Goal: Task Accomplishment & Management: Complete application form

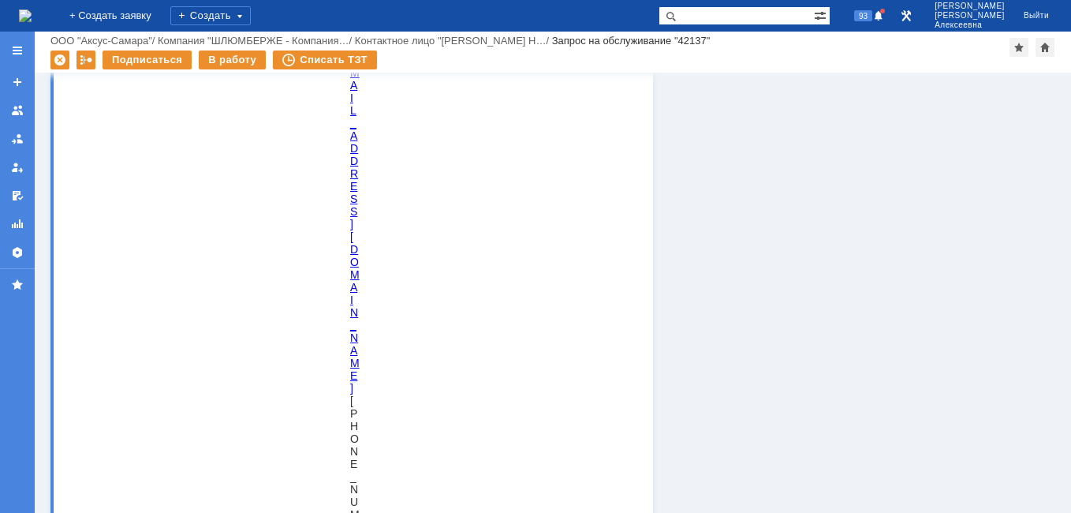
scroll to position [4496, 0]
click at [25, 14] on img at bounding box center [25, 15] width 13 height 13
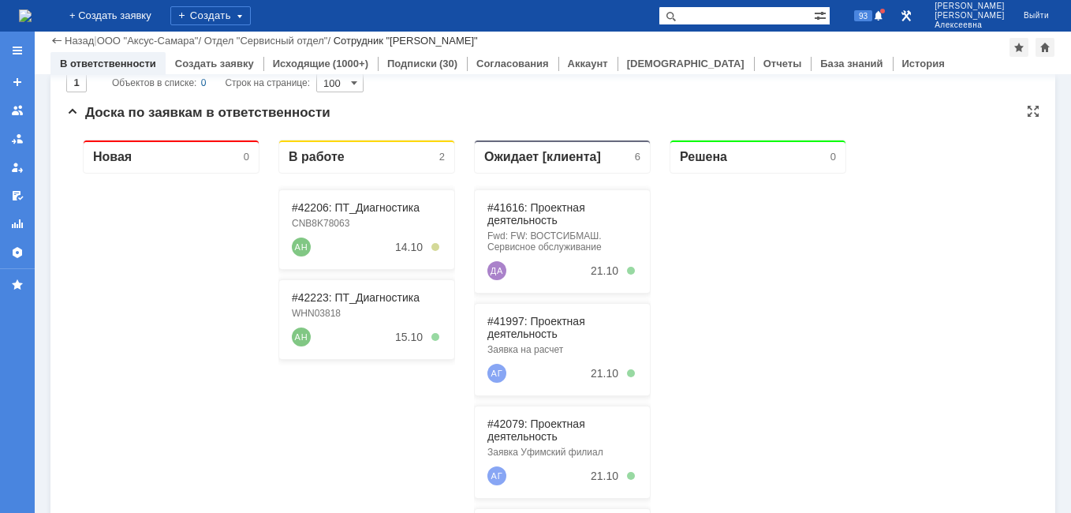
scroll to position [158, 0]
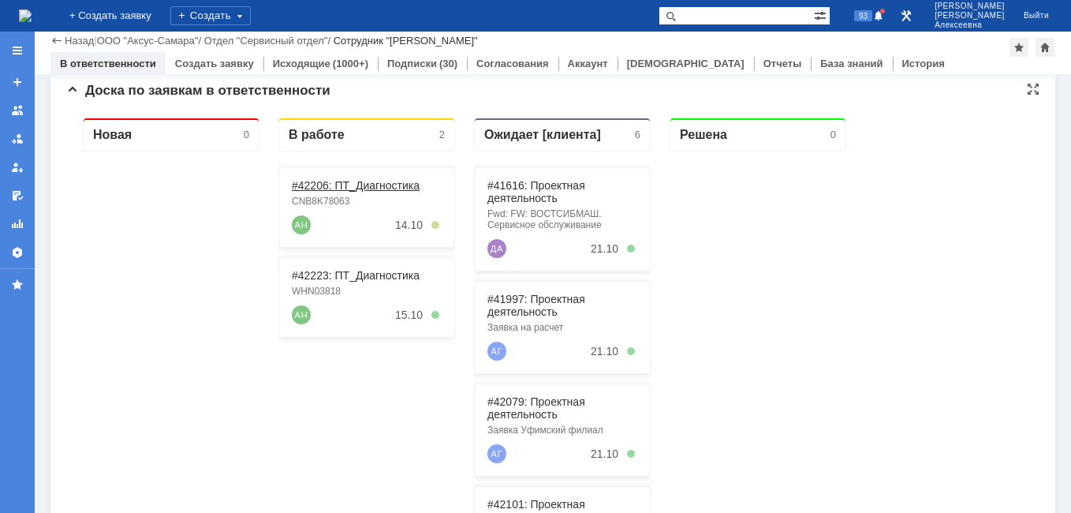
click at [332, 186] on link "#42206: ПТ_Диагностика" at bounding box center [356, 185] width 128 height 13
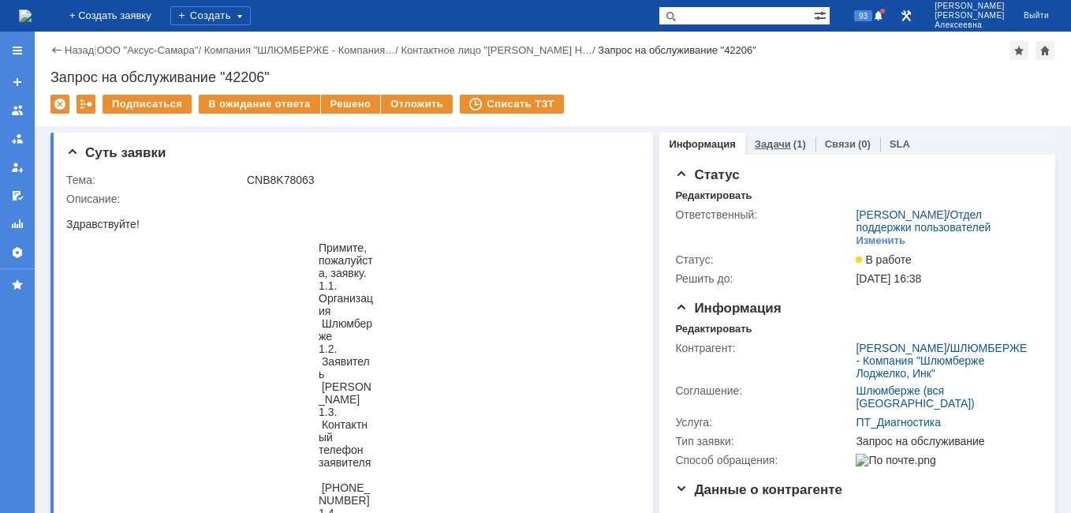
click at [757, 144] on link "Задачи" at bounding box center [773, 144] width 36 height 12
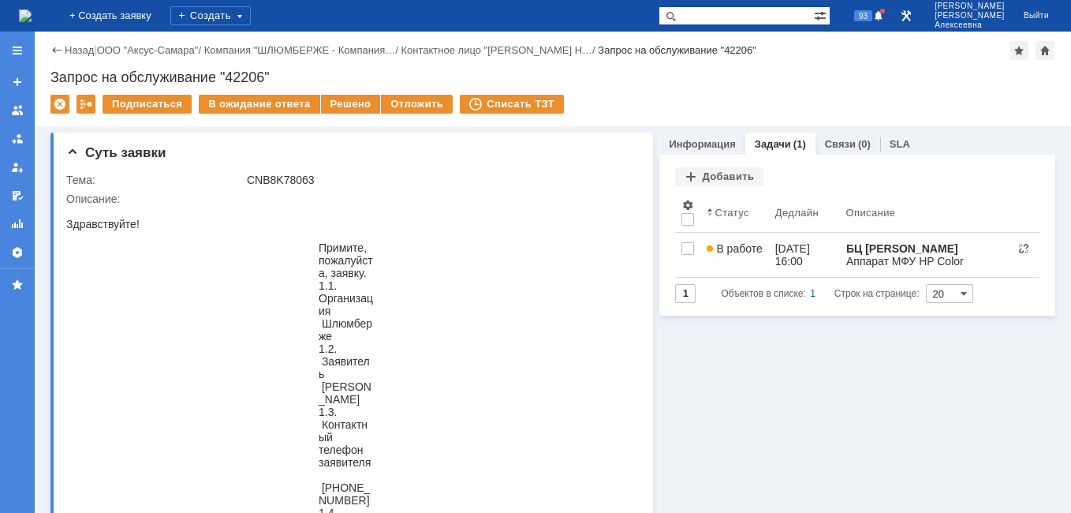
click at [32, 9] on img at bounding box center [25, 15] width 13 height 13
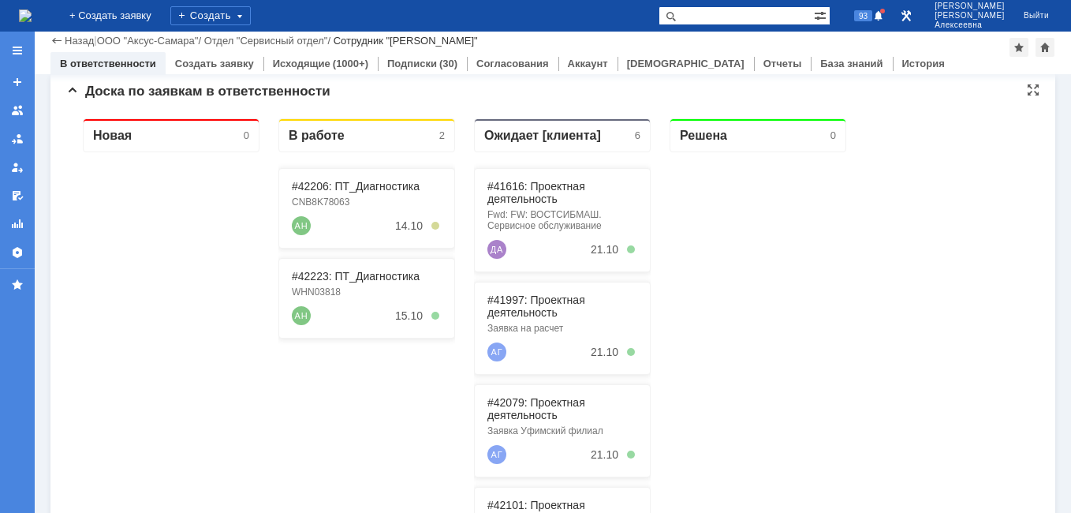
scroll to position [158, 0]
click at [337, 268] on div "#42223: ПТ_Диагностика WHN03818 АН 15.10" at bounding box center [366, 297] width 177 height 80
click at [334, 273] on link "#42223: ПТ_Диагностика" at bounding box center [356, 275] width 128 height 13
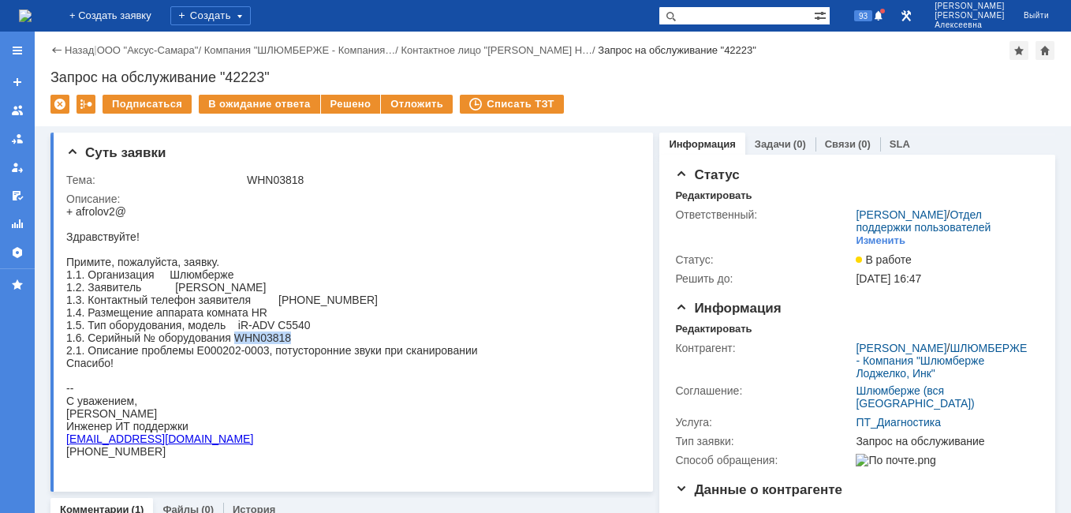
drag, startPoint x: 288, startPoint y: 345, endPoint x: 233, endPoint y: 346, distance: 55.2
click at [233, 344] on div "1.6. Серийный № оборудования WHN03818" at bounding box center [272, 337] width 412 height 13
copy div "WHN03818"
click at [760, 140] on link "Задачи" at bounding box center [773, 144] width 36 height 12
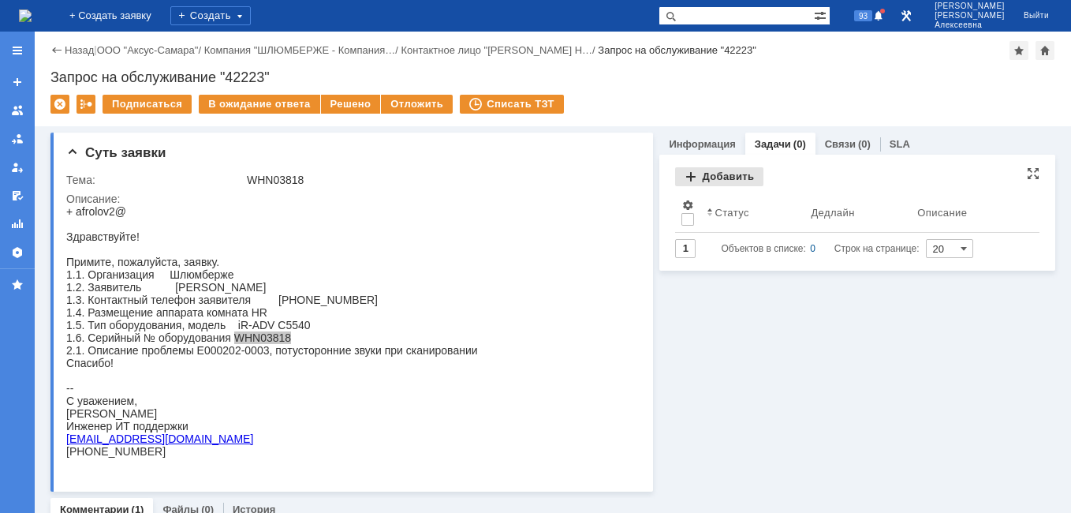
click at [704, 181] on div "Добавить" at bounding box center [719, 176] width 88 height 19
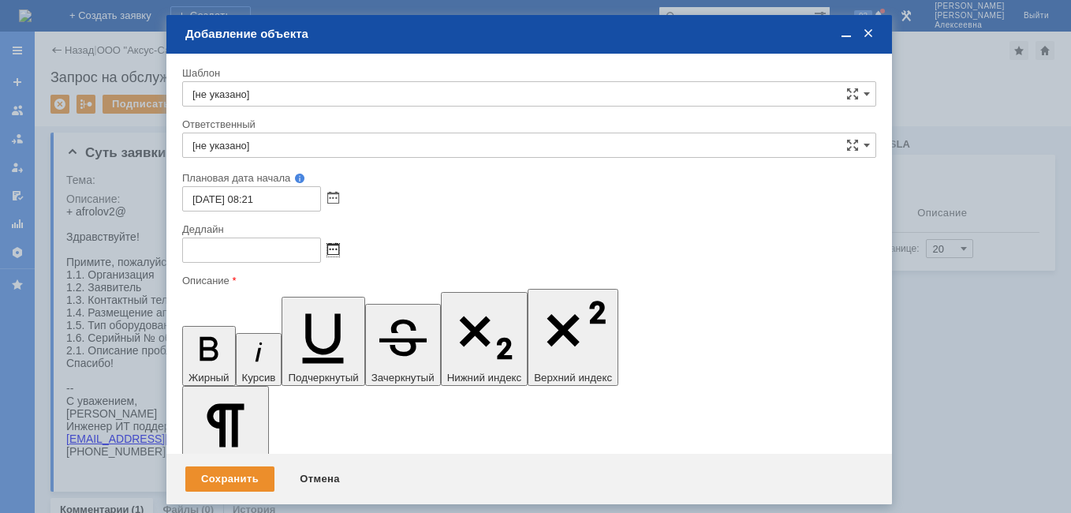
click at [334, 252] on span at bounding box center [333, 250] width 12 height 13
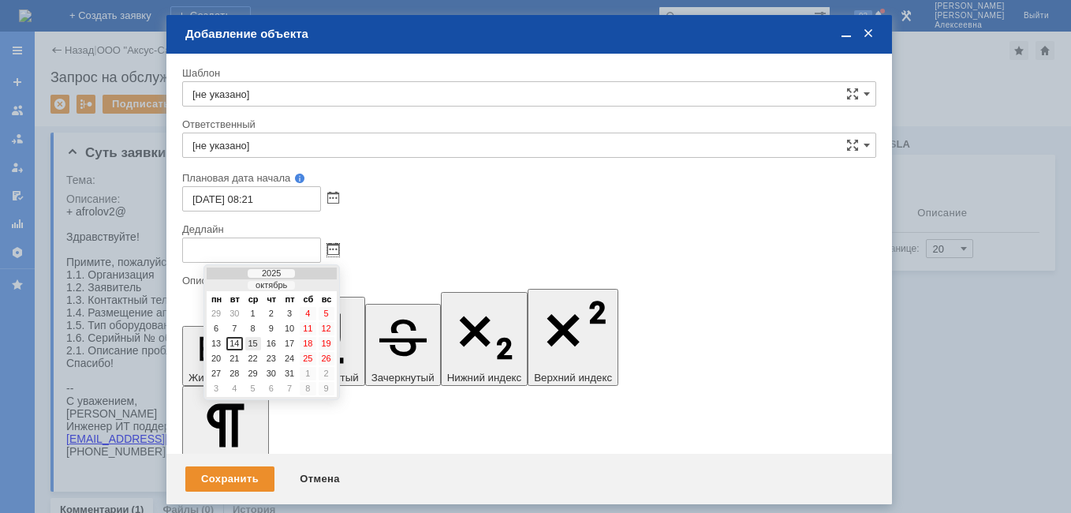
click at [246, 341] on div "15" at bounding box center [253, 343] width 16 height 13
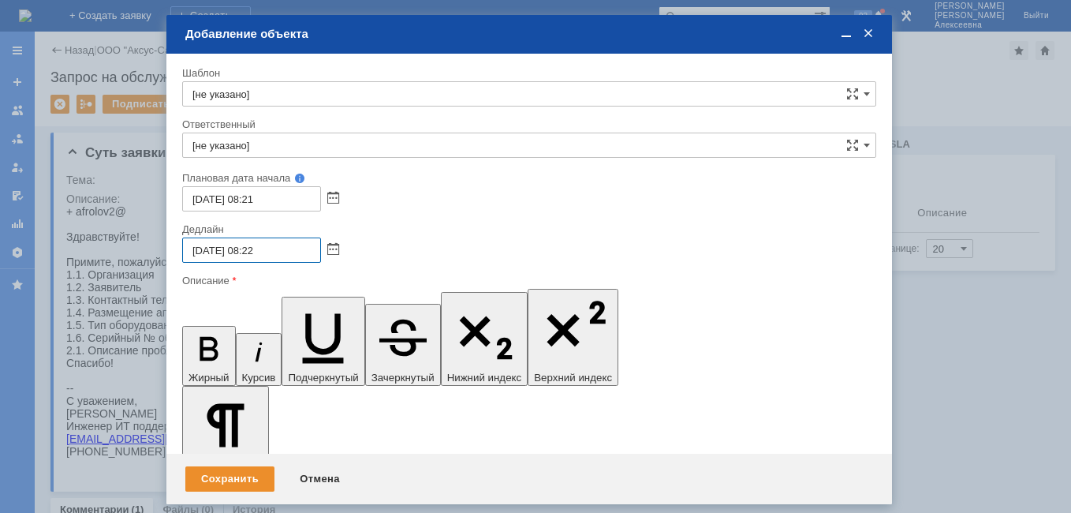
click at [256, 248] on input "15.10.2025 08:22" at bounding box center [251, 249] width 139 height 25
click at [279, 244] on input "15.10.2025 16:22" at bounding box center [251, 249] width 139 height 25
type input "[DATE] 16:00"
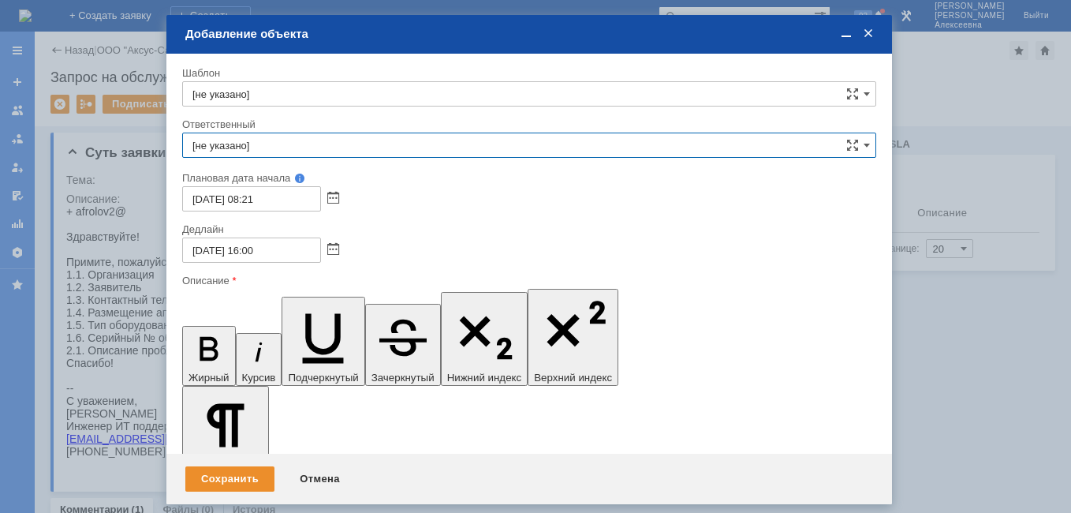
click at [226, 144] on input "[не указано]" at bounding box center [529, 145] width 694 height 25
click at [293, 253] on div "[PERSON_NAME]" at bounding box center [529, 260] width 693 height 25
type input "[PERSON_NAME]"
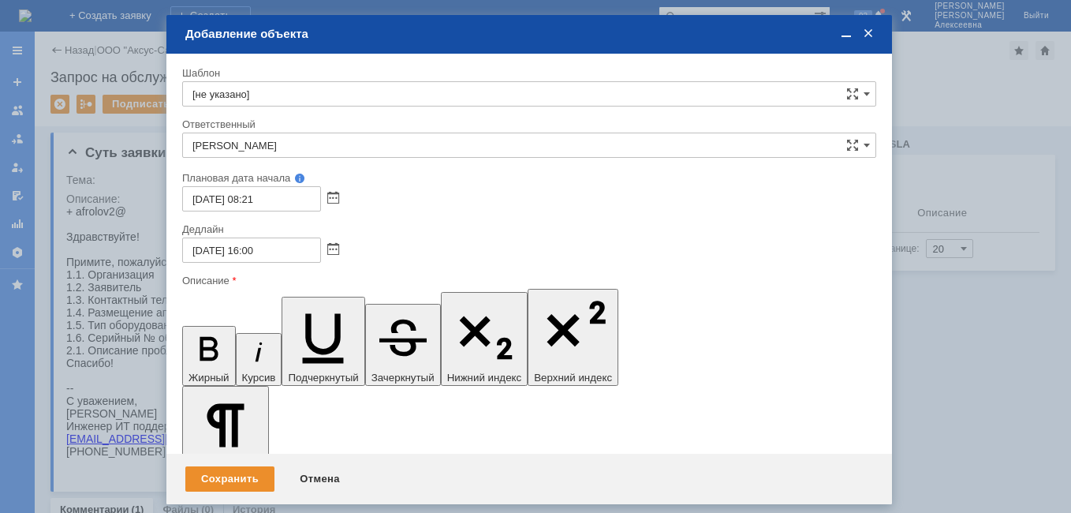
drag, startPoint x: 653, startPoint y: 4522, endPoint x: 468, endPoint y: 4524, distance: 185.4
click at [842, 32] on span at bounding box center [846, 34] width 16 height 14
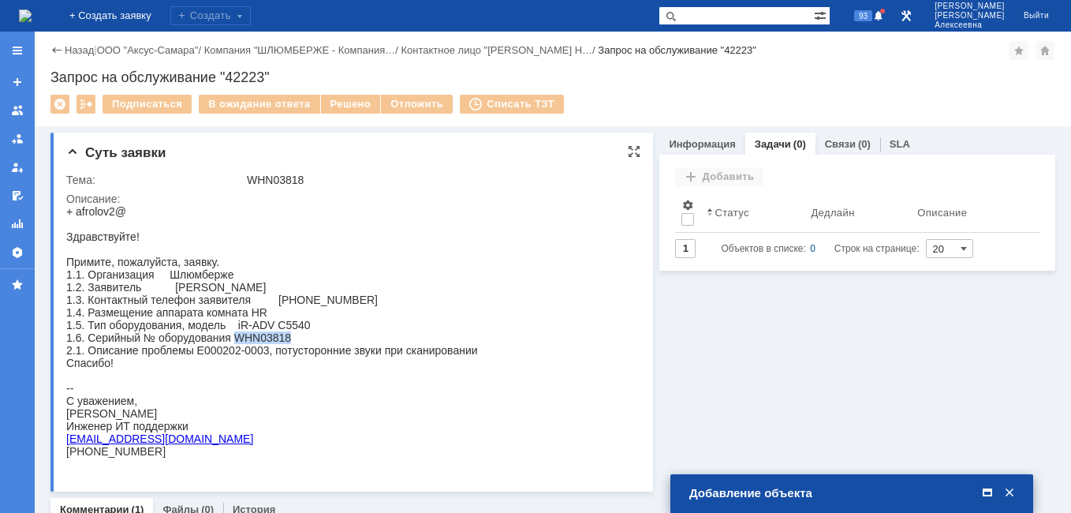
drag, startPoint x: 196, startPoint y: 357, endPoint x: 480, endPoint y: 353, distance: 283.2
click at [480, 353] on html "+ afrolov2@ Здравствуйте! Примите, пожалуйста, заявку. 1.1. Организация Шлюмбер…" at bounding box center [346, 331] width 561 height 252
drag, startPoint x: 480, startPoint y: 353, endPoint x: 286, endPoint y: 371, distance: 194.9
click at [286, 369] on div "Спасибо!" at bounding box center [272, 363] width 412 height 13
drag, startPoint x: 476, startPoint y: 357, endPoint x: 197, endPoint y: 360, distance: 279.2
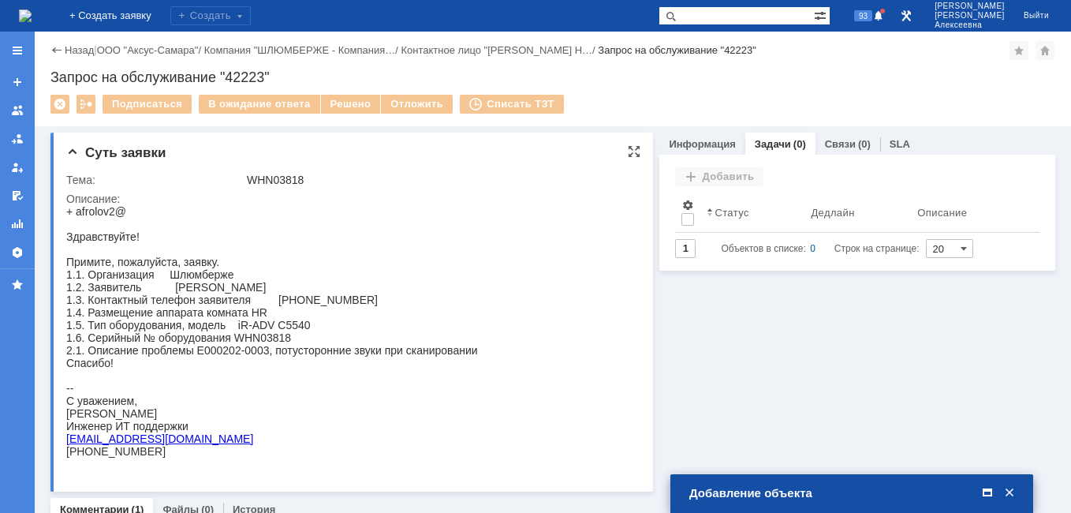
click at [197, 360] on html "+ afrolov2@ Здравствуйте! Примите, пожалуйста, заявку. 1.1. Организация Шлюмбер…" at bounding box center [346, 331] width 561 height 252
copy div "E000202-0003, потусторонние звуки при сканировании Спасибо! -- С уважением, Ник…"
click at [989, 491] on span at bounding box center [988, 493] width 16 height 14
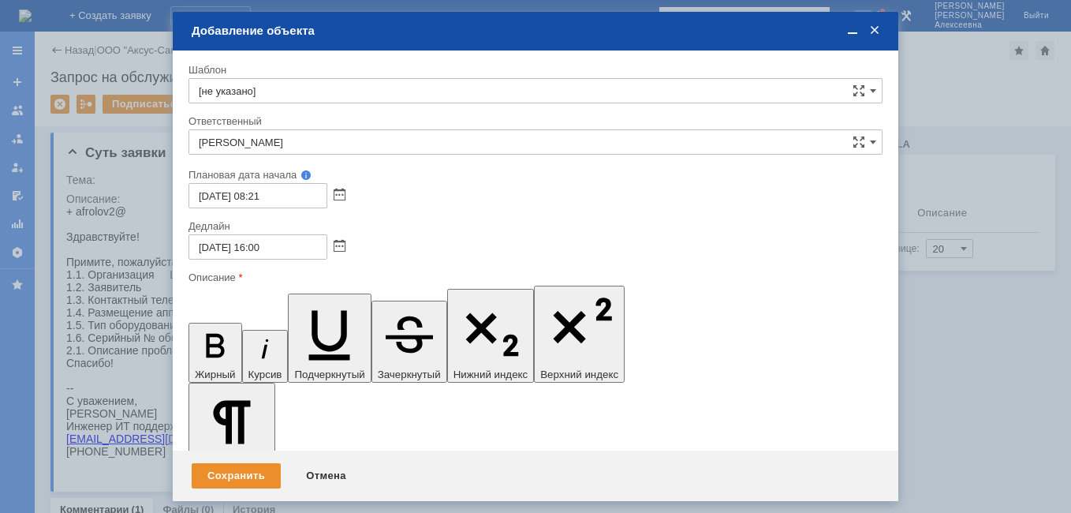
scroll to position [506, 5]
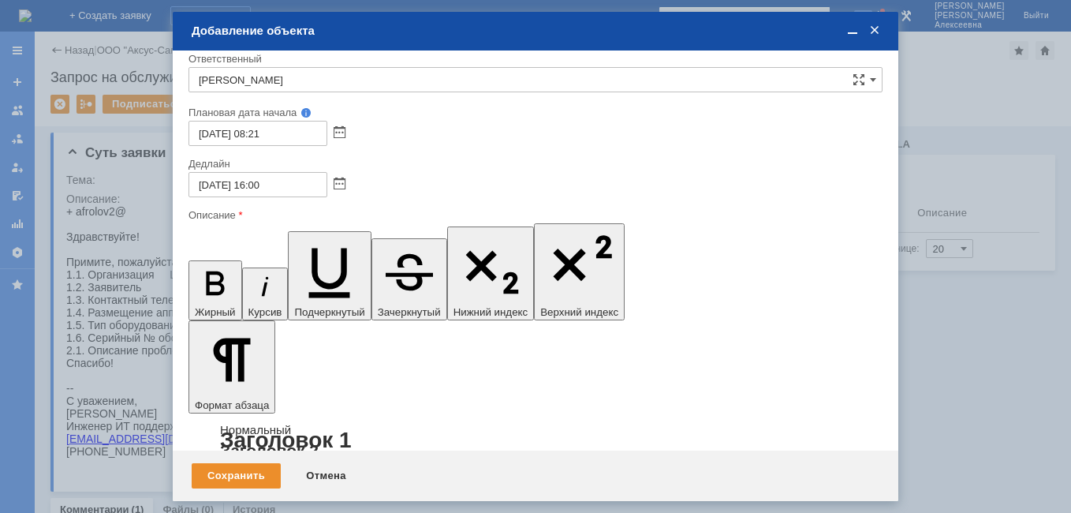
drag, startPoint x: 293, startPoint y: 4550, endPoint x: 376, endPoint y: 4760, distance: 226.6
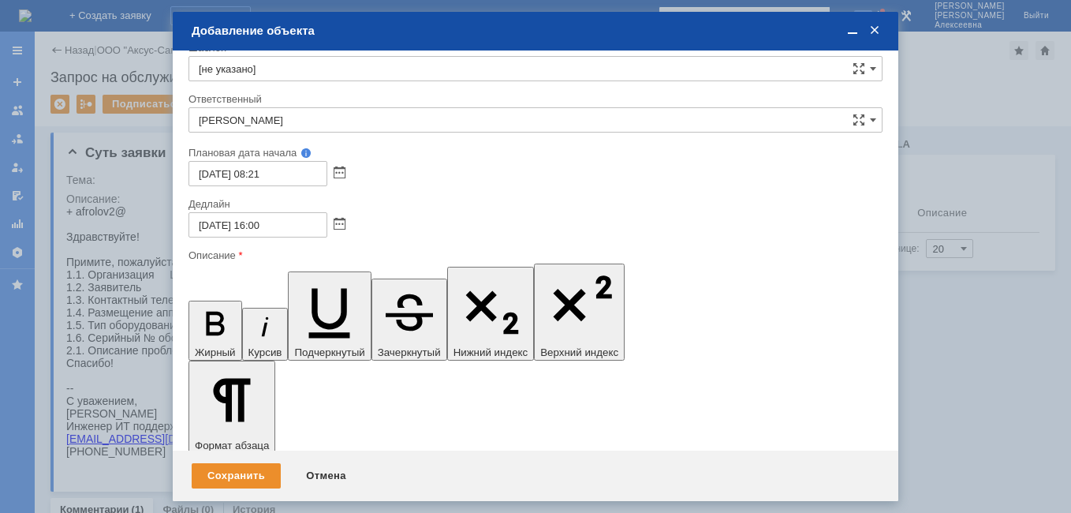
drag, startPoint x: 327, startPoint y: 4595, endPoint x: 374, endPoint y: 4866, distance: 275.3
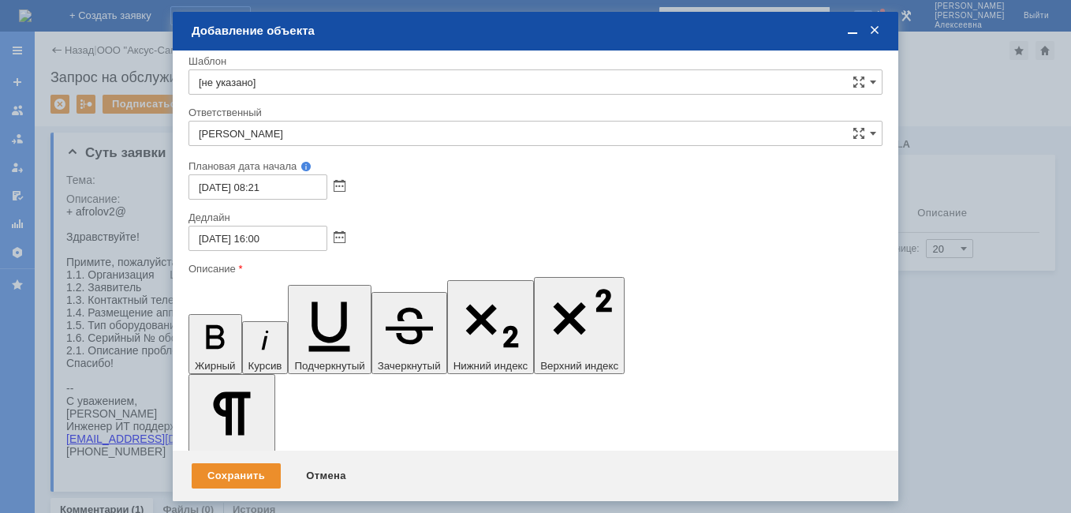
scroll to position [0, 0]
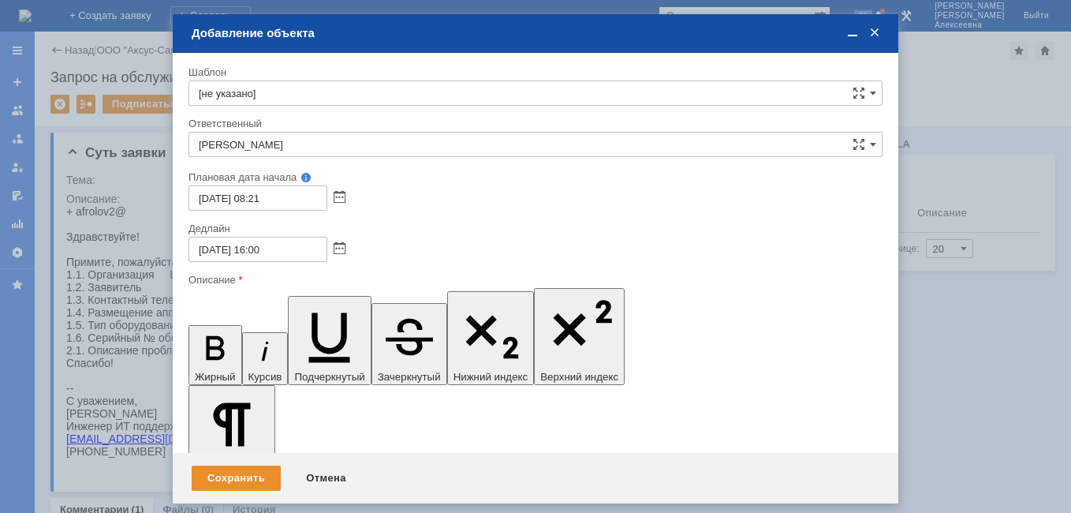
drag, startPoint x: 295, startPoint y: 4508, endPoint x: 194, endPoint y: 4510, distance: 101.0
click at [205, 327] on icon "button" at bounding box center [215, 347] width 41 height 41
click at [224, 476] on div "Сохранить" at bounding box center [236, 477] width 89 height 25
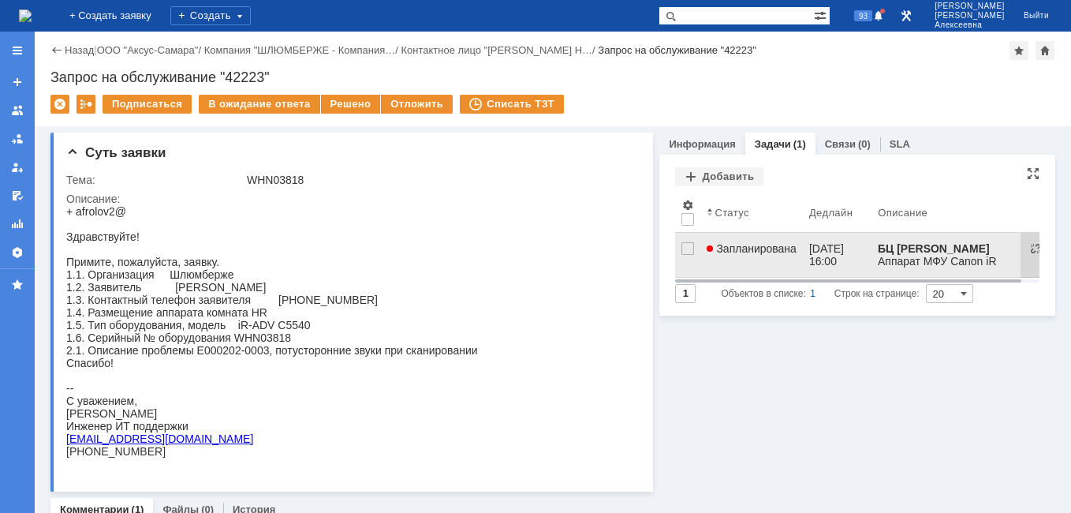
click at [760, 261] on link "Запланирована" at bounding box center [751, 255] width 103 height 44
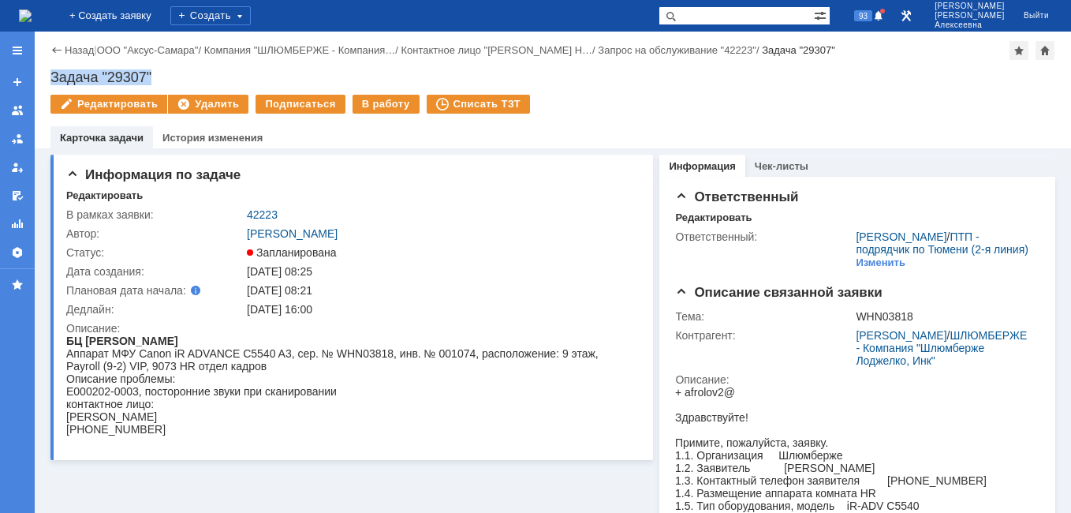
drag, startPoint x: 162, startPoint y: 73, endPoint x: 50, endPoint y: 77, distance: 112.9
click at [50, 77] on div "Назад | ООО "Аксус-Самара" / Компания "ШЛЮМБЕРЖЕ - Компания… / Контактное лицо …" at bounding box center [553, 90] width 1036 height 117
copy div "Задача "29307""
click at [77, 49] on link "Назад" at bounding box center [79, 50] width 29 height 12
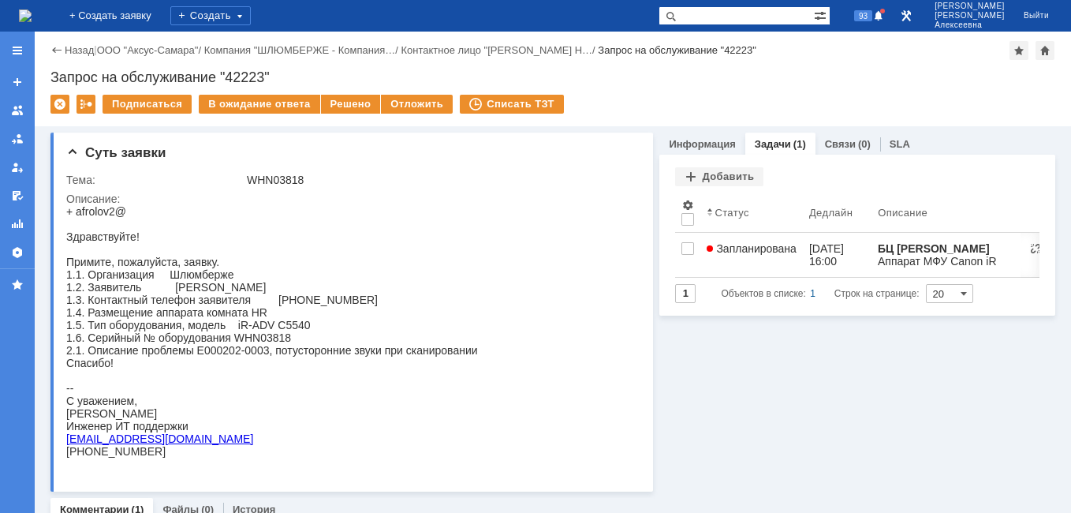
click at [32, 9] on img at bounding box center [25, 15] width 13 height 13
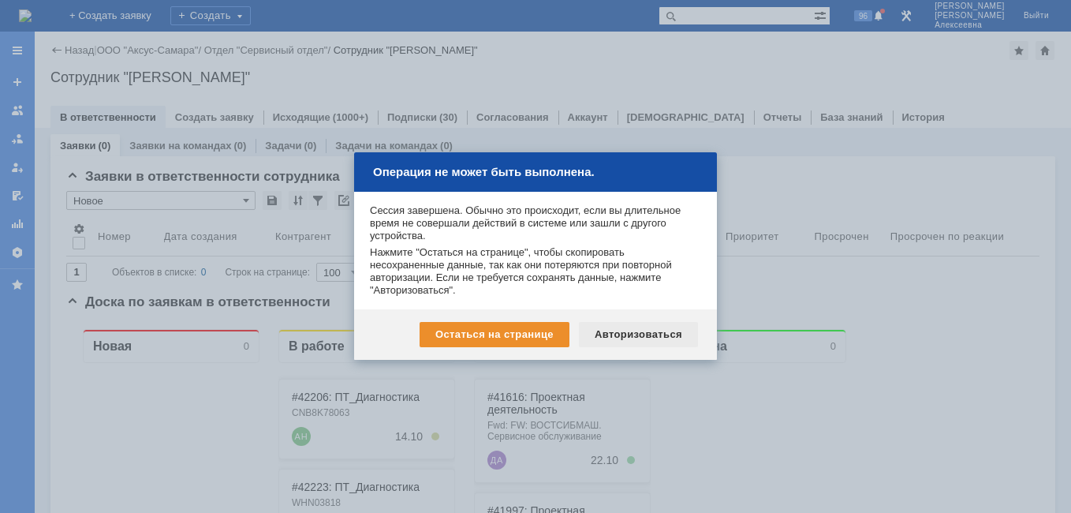
click at [659, 330] on div "Авторизоваться" at bounding box center [638, 334] width 119 height 25
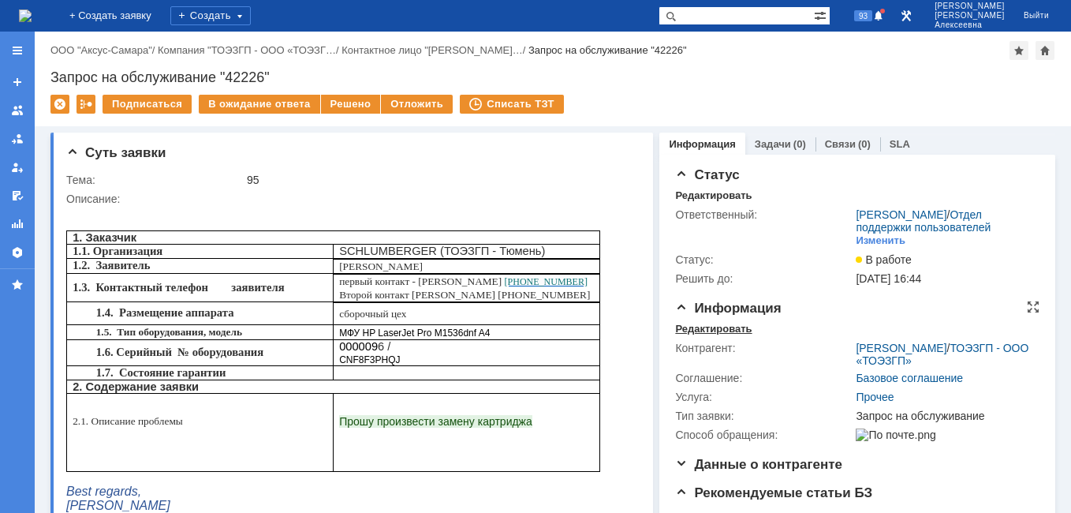
click at [693, 335] on div "Редактировать" at bounding box center [713, 329] width 77 height 13
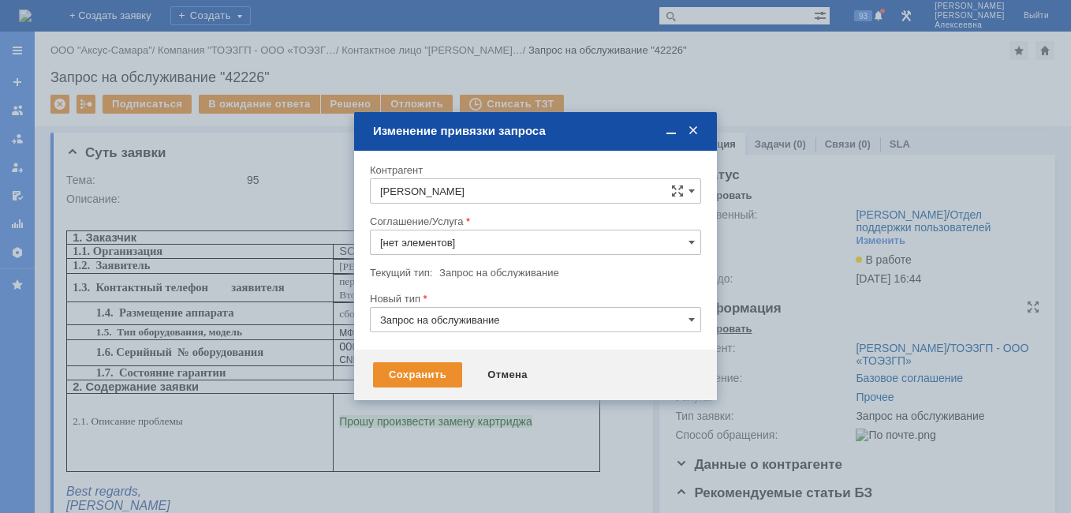
type input "Прочее"
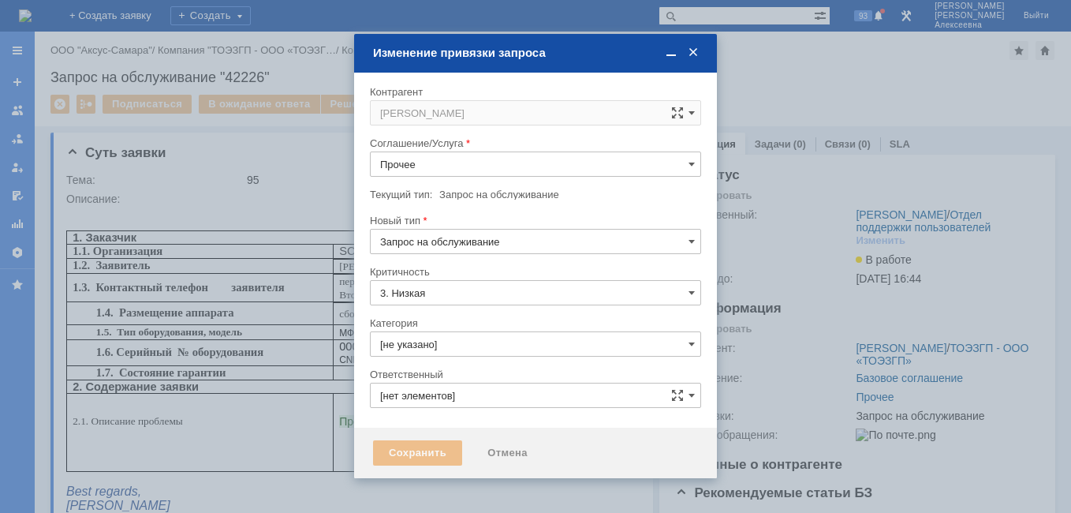
type input "[PERSON_NAME]"
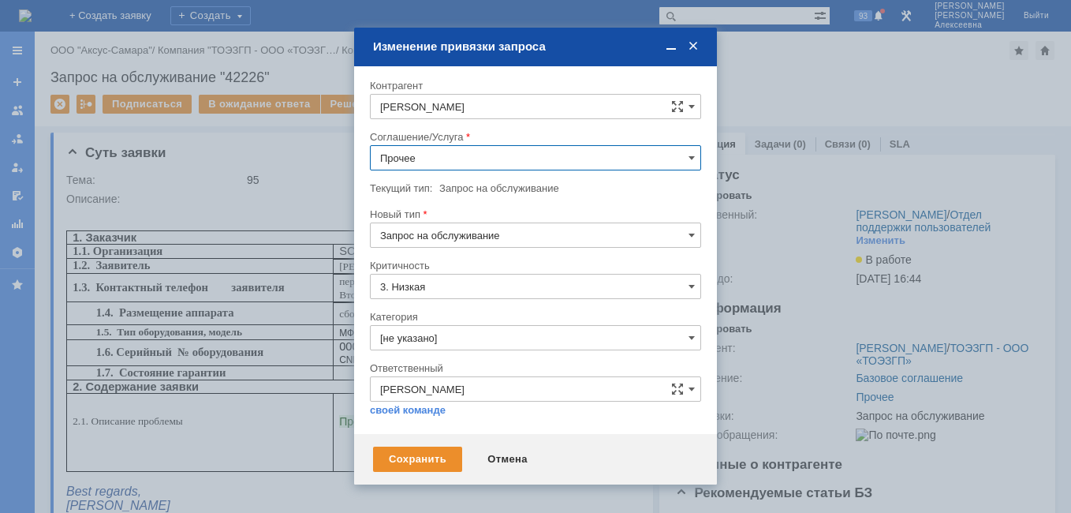
click at [685, 155] on input "Прочее" at bounding box center [535, 157] width 331 height 25
click at [286, 171] on div at bounding box center [535, 256] width 1071 height 513
type input "Прочее"
click at [695, 43] on span at bounding box center [693, 46] width 16 height 14
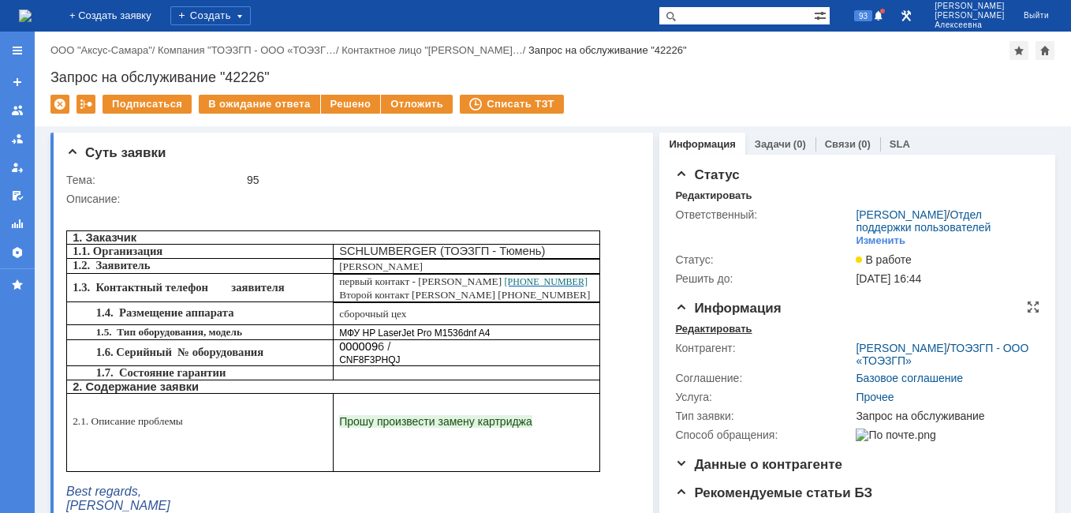
click at [689, 335] on div "Редактировать" at bounding box center [713, 329] width 77 height 13
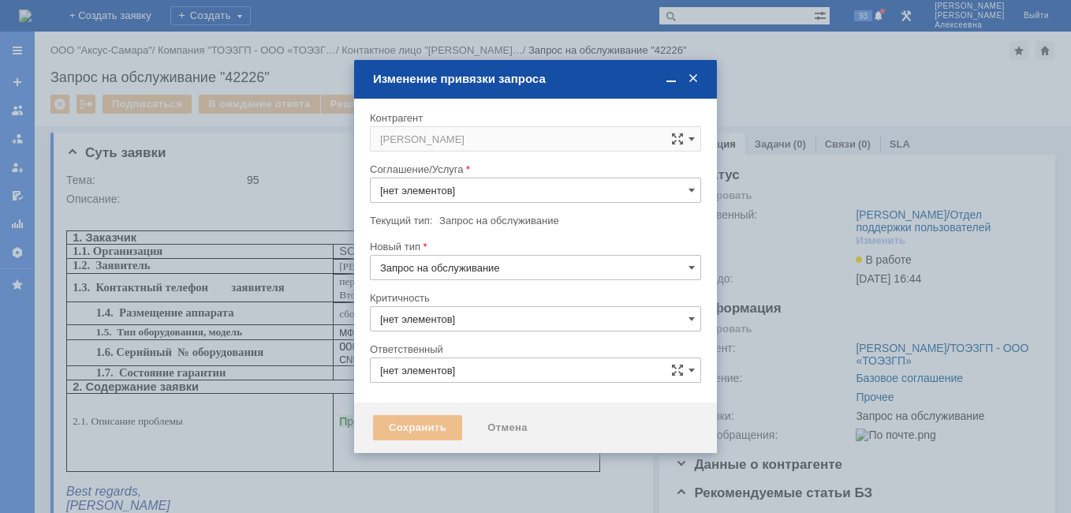
type input "Прочее"
type input "3. Низкая"
type input "[не указано]"
type input "[PERSON_NAME]"
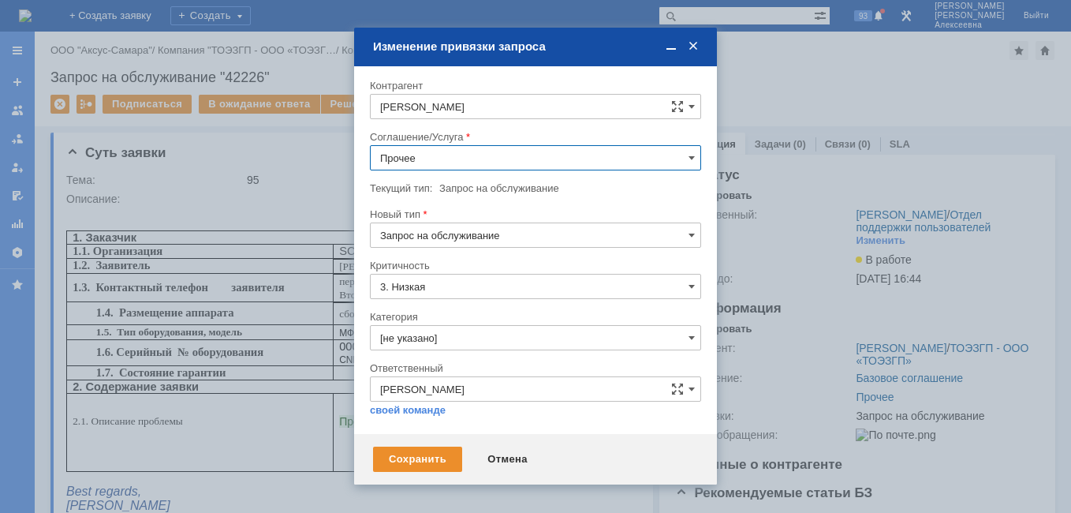
click at [687, 156] on input "Прочее" at bounding box center [535, 157] width 331 height 25
click at [521, 270] on span "ПТ_Замена расходных материалов / ресурсных деталей" at bounding box center [535, 270] width 311 height 13
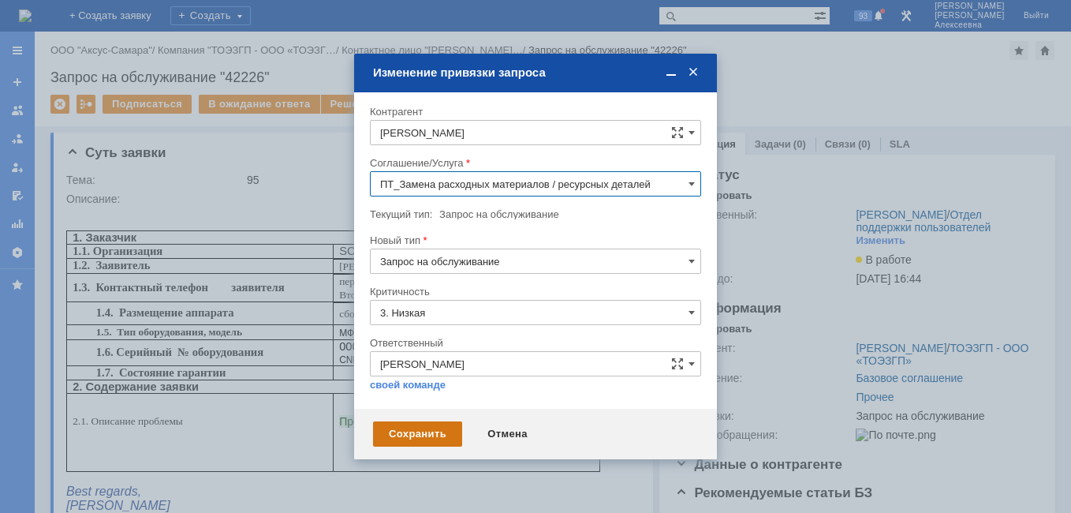
type input "ПТ_Замена расходных материалов / ресурсных деталей"
click at [438, 439] on div "Сохранить" at bounding box center [417, 433] width 89 height 25
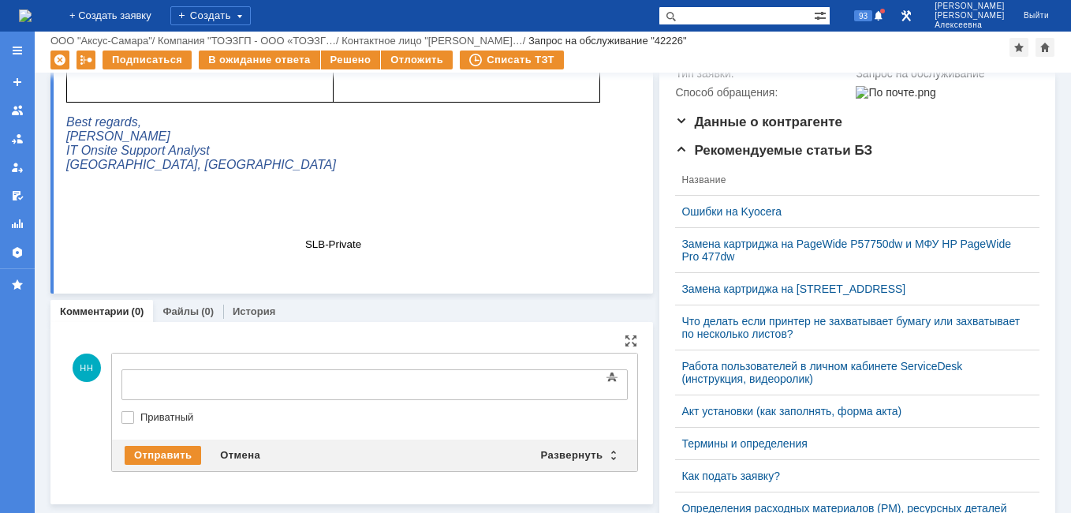
scroll to position [0, 0]
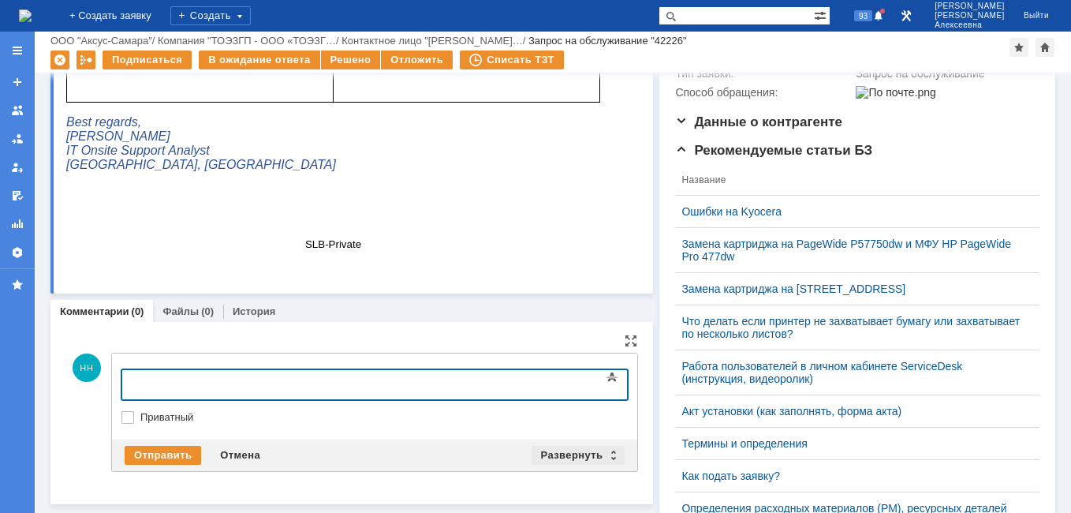
click at [599, 452] on div "Развернуть" at bounding box center [579, 455] width 94 height 19
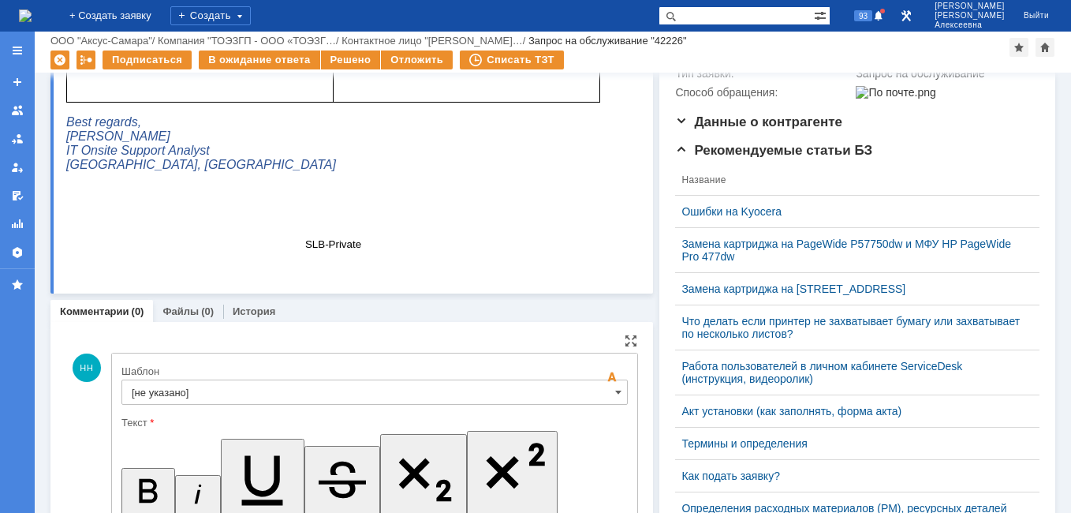
click at [606, 387] on input "[не указано]" at bounding box center [374, 391] width 506 height 25
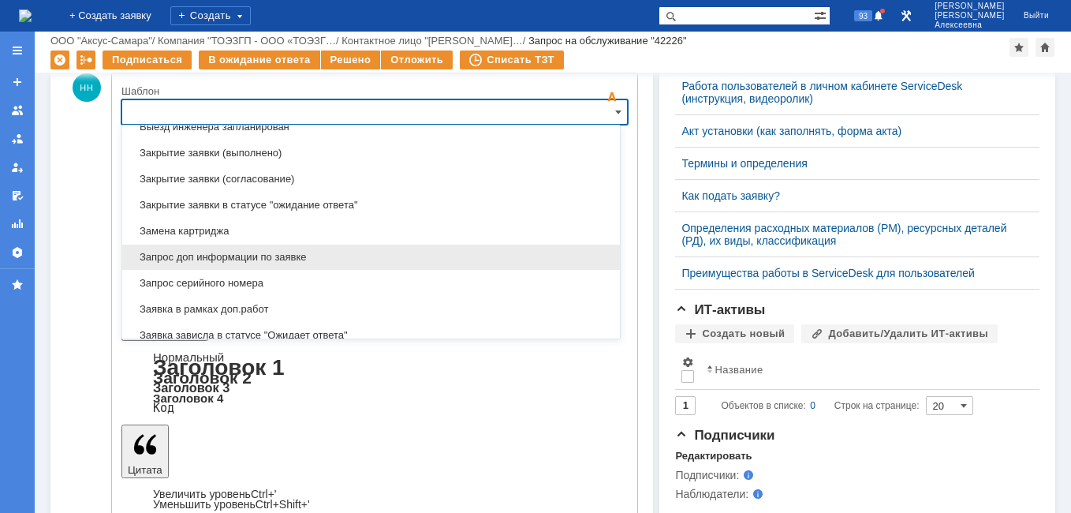
scroll to position [901, 0]
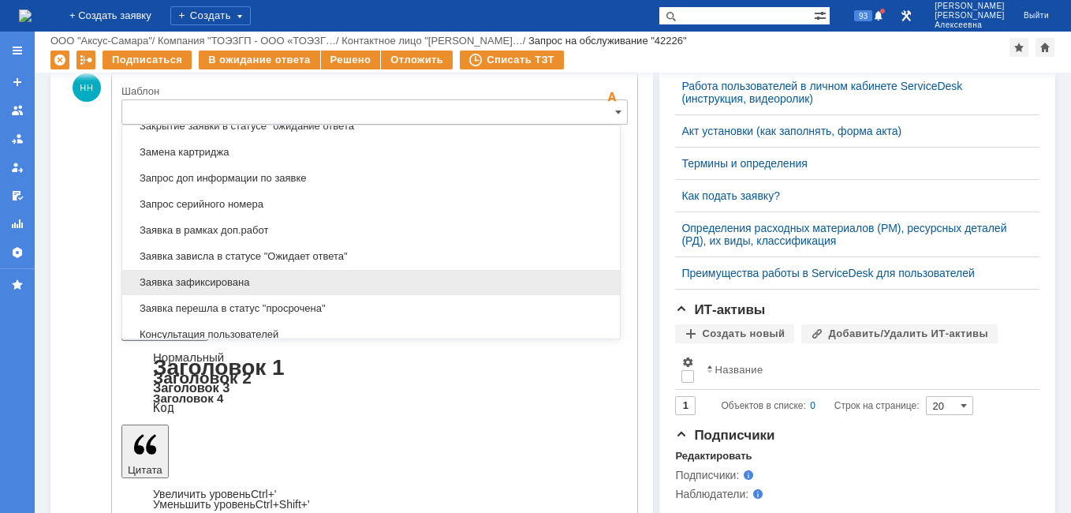
click at [225, 280] on span "Заявка зафиксирована" at bounding box center [371, 282] width 479 height 13
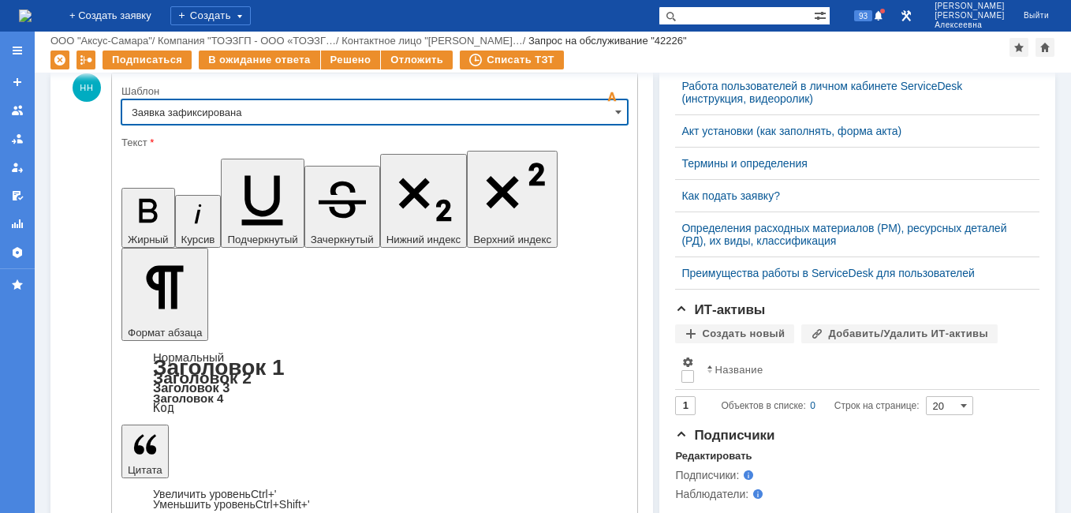
type input "Заявка зафиксирована"
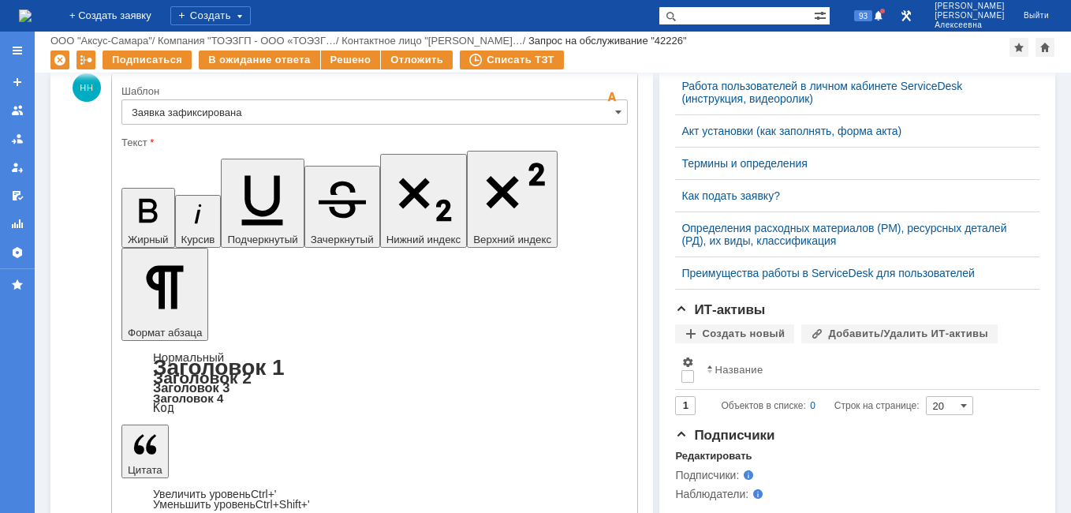
drag, startPoint x: 424, startPoint y: 3779, endPoint x: 151, endPoint y: 3778, distance: 273.7
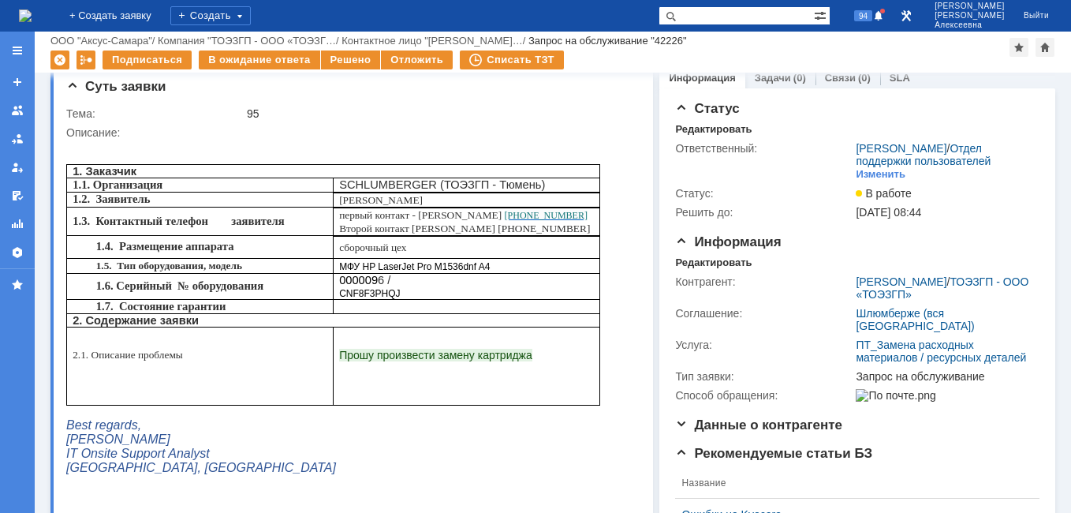
scroll to position [0, 0]
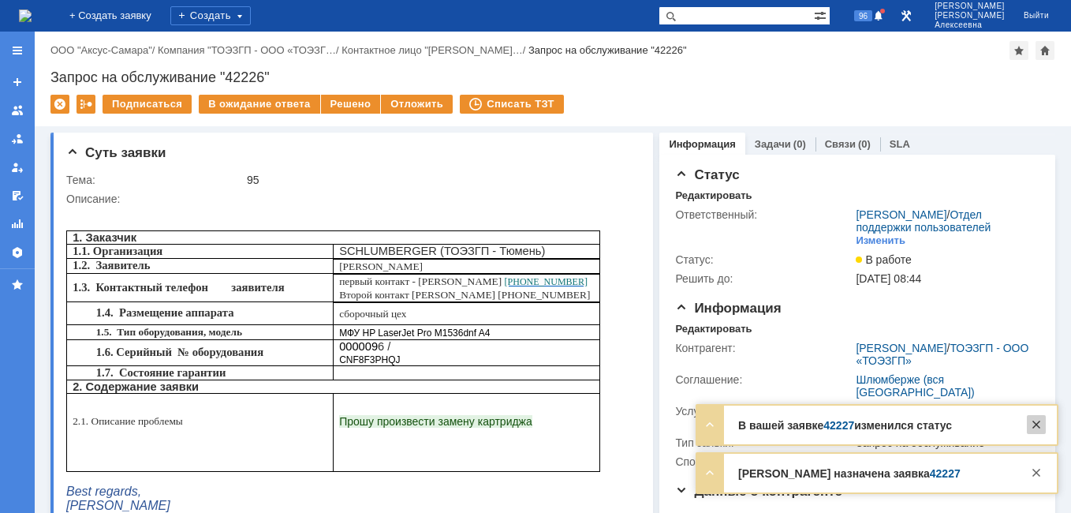
click at [1040, 420] on div at bounding box center [1036, 424] width 19 height 19
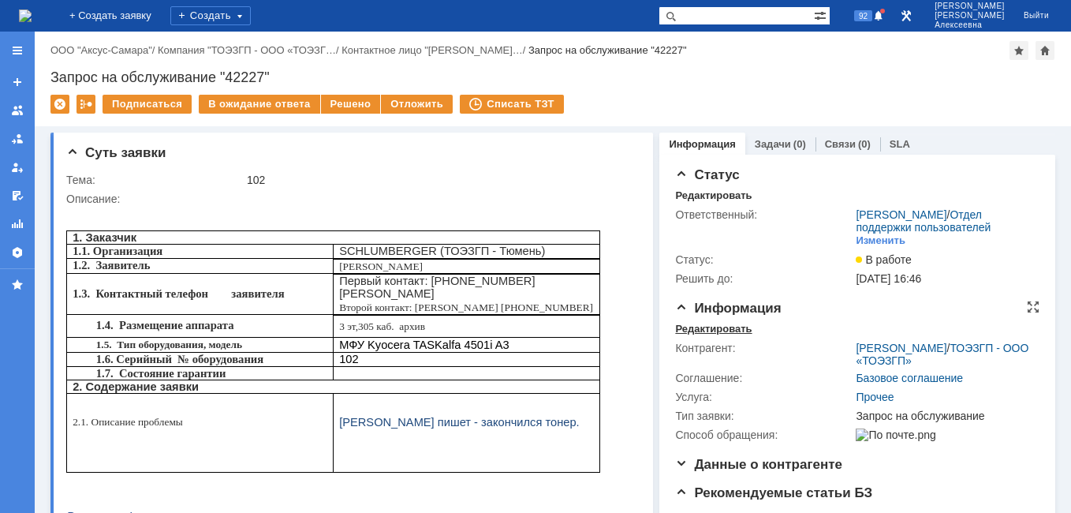
click at [697, 335] on div "Редактировать" at bounding box center [713, 329] width 77 height 13
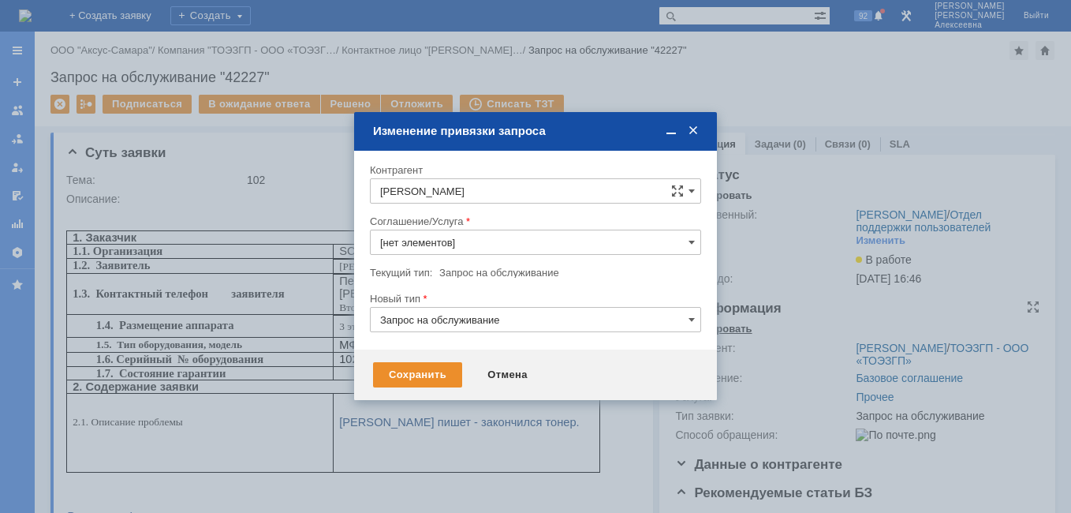
type input "Прочее"
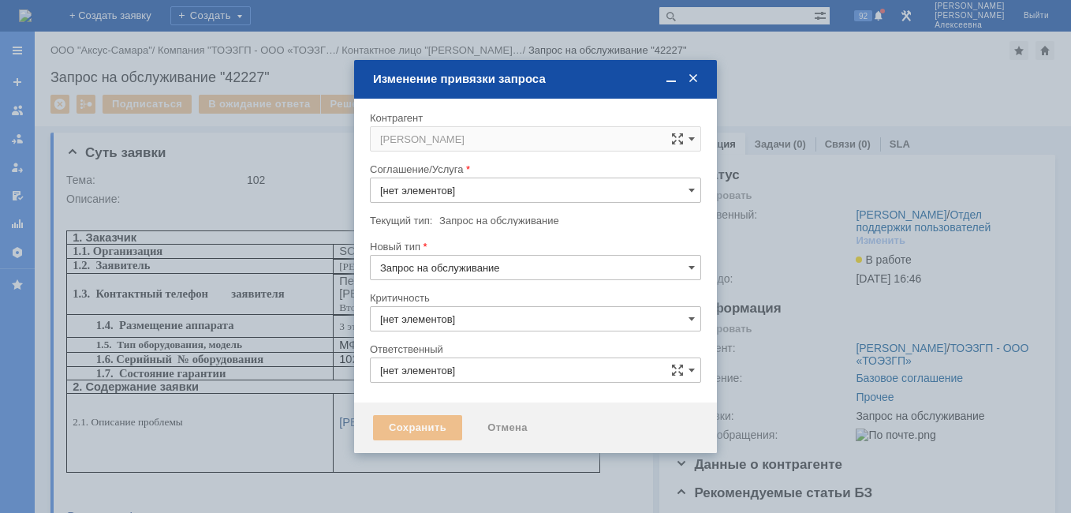
type input "Прочее"
type input "3. Низкая"
type input "[не указано]"
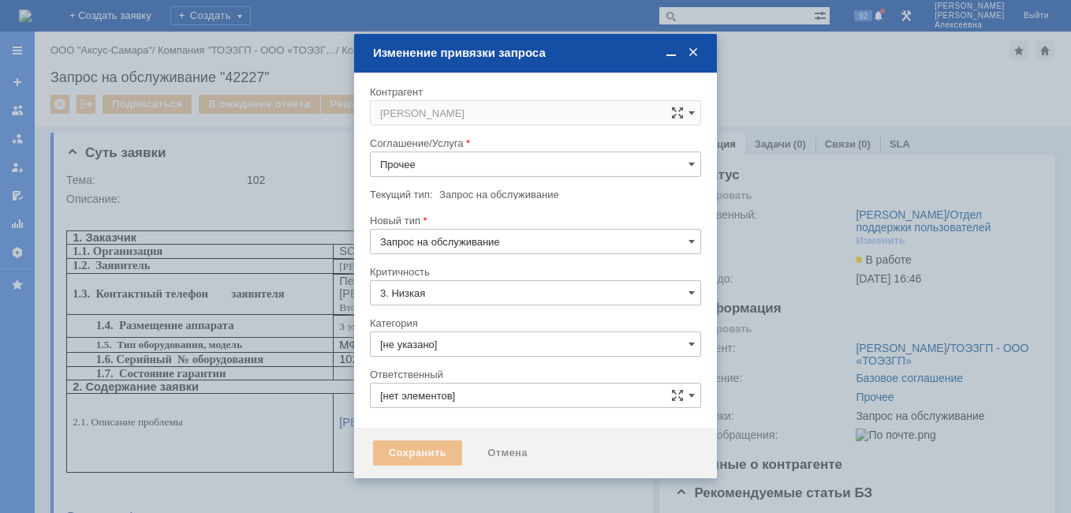
type input "[PERSON_NAME]"
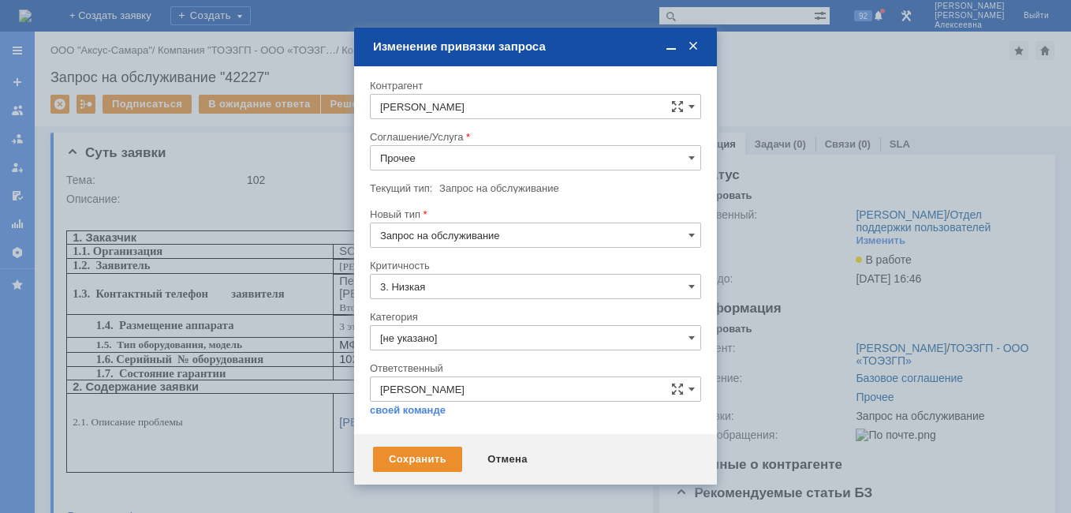
click at [698, 46] on span at bounding box center [693, 46] width 16 height 14
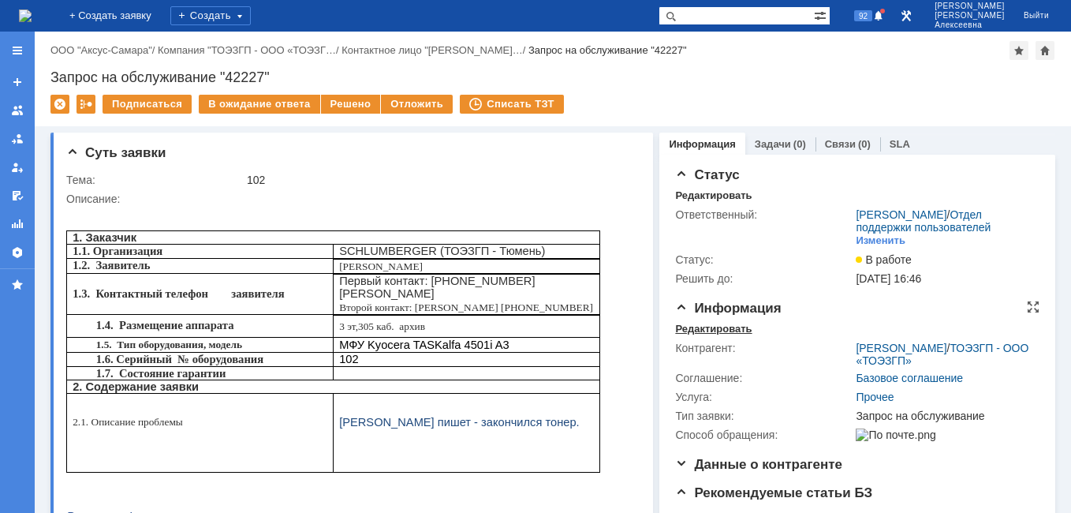
click at [693, 335] on div "Редактировать" at bounding box center [713, 329] width 77 height 13
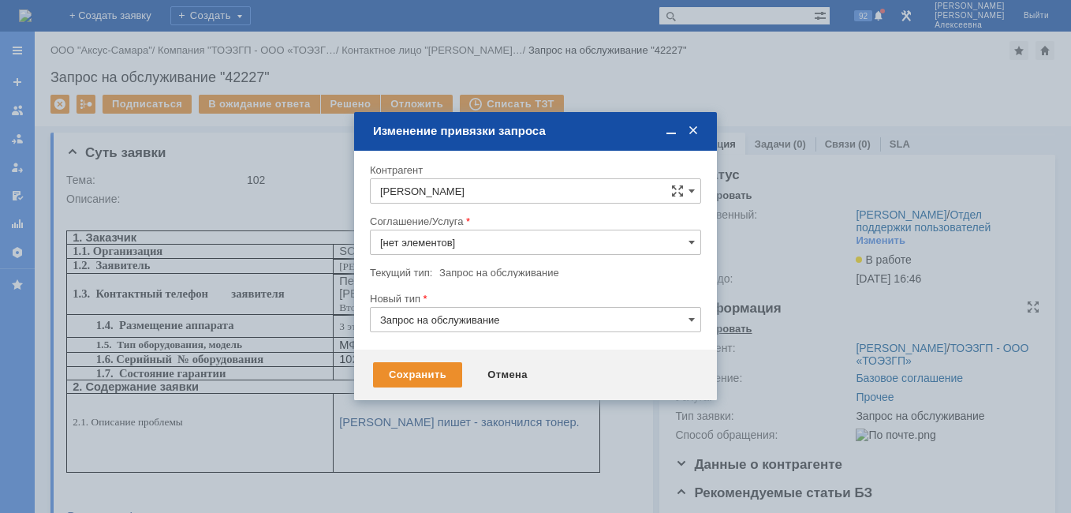
type input "Прочее"
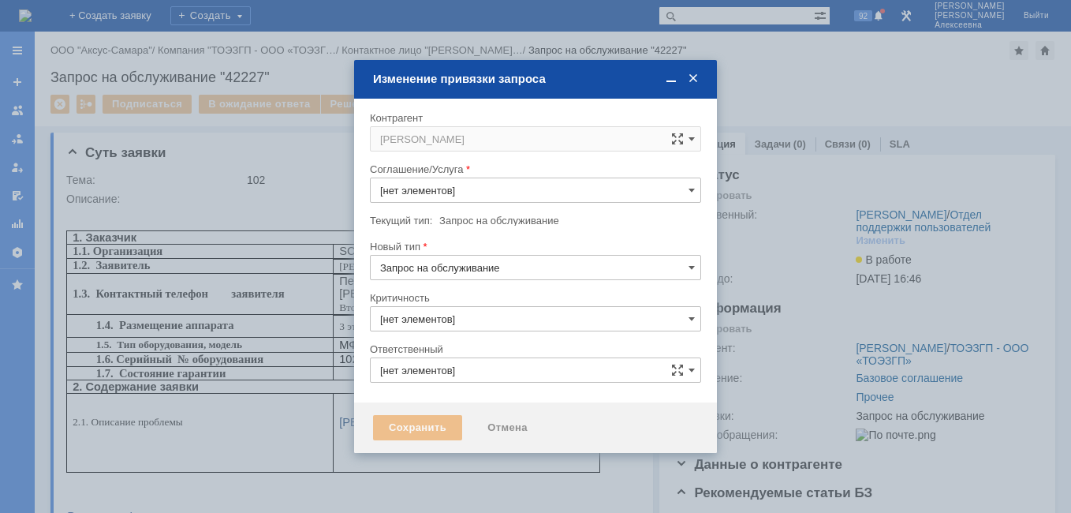
type input "Прочее"
type input "3. Низкая"
type input "[не указано]"
type input "[PERSON_NAME]"
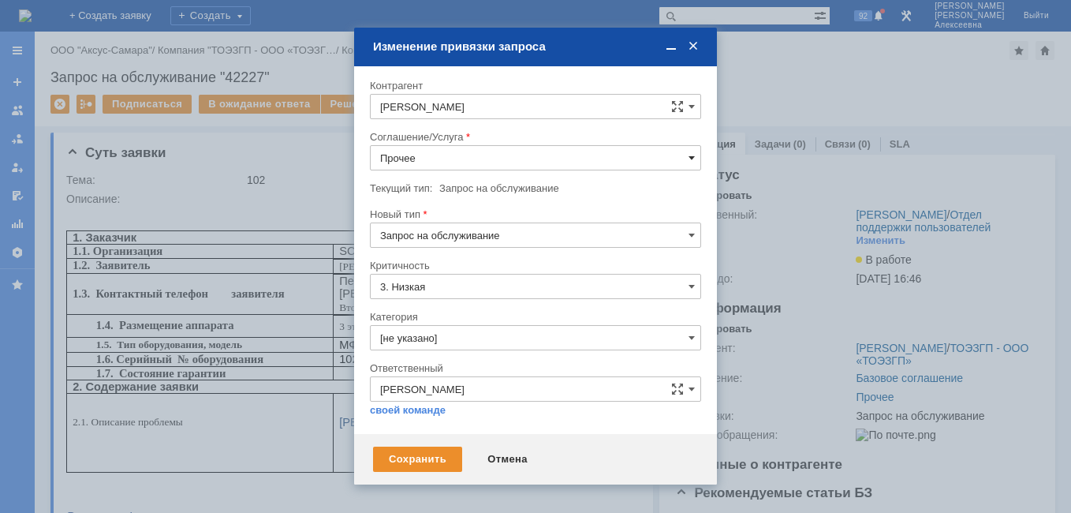
click at [690, 151] on span at bounding box center [692, 157] width 6 height 13
click at [470, 270] on span "ПТ_Замена расходных материалов / ресурсных деталей" at bounding box center [535, 270] width 311 height 13
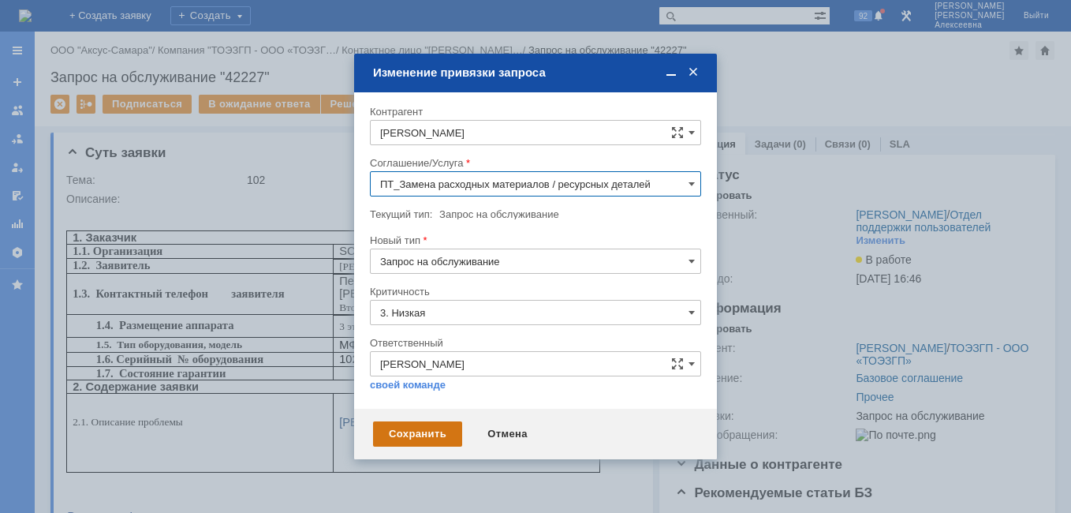
type input "ПТ_Замена расходных материалов / ресурсных деталей"
click at [419, 433] on div "Сохранить" at bounding box center [417, 433] width 89 height 25
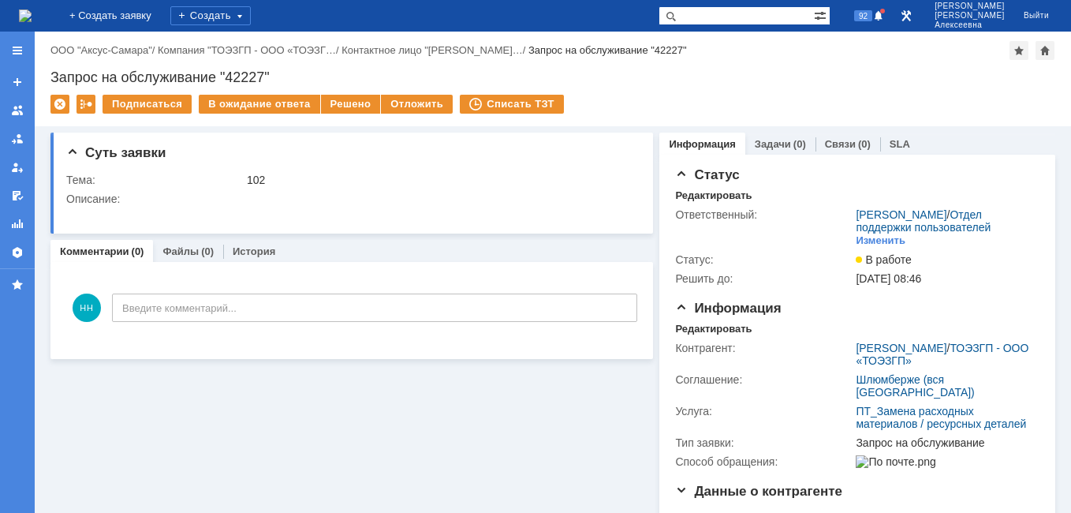
scroll to position [0, 0]
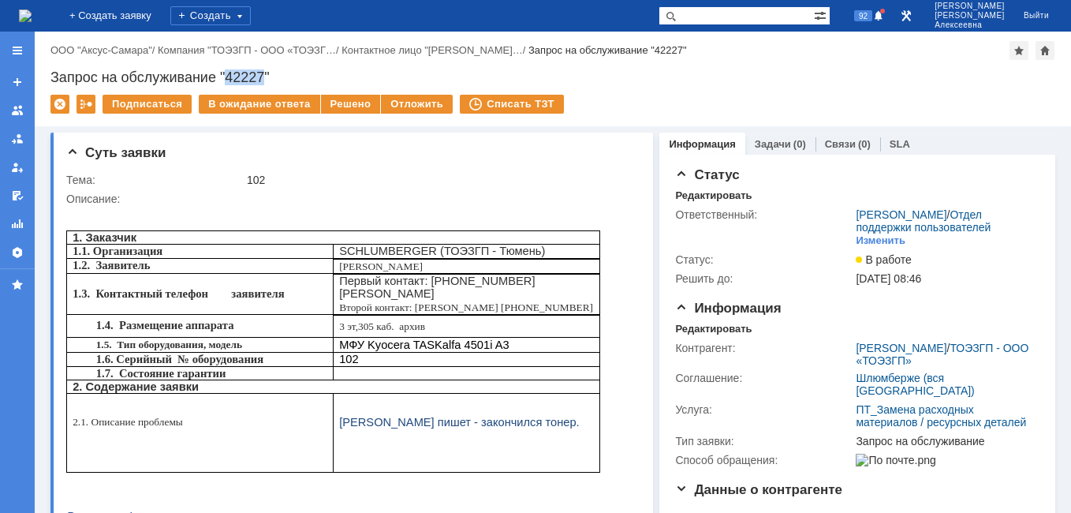
drag, startPoint x: 264, startPoint y: 73, endPoint x: 229, endPoint y: 73, distance: 35.5
click at [229, 73] on div "Запрос на обслуживание "42227"" at bounding box center [552, 77] width 1005 height 16
copy div "42227"
click at [767, 144] on link "Задачи" at bounding box center [773, 144] width 36 height 12
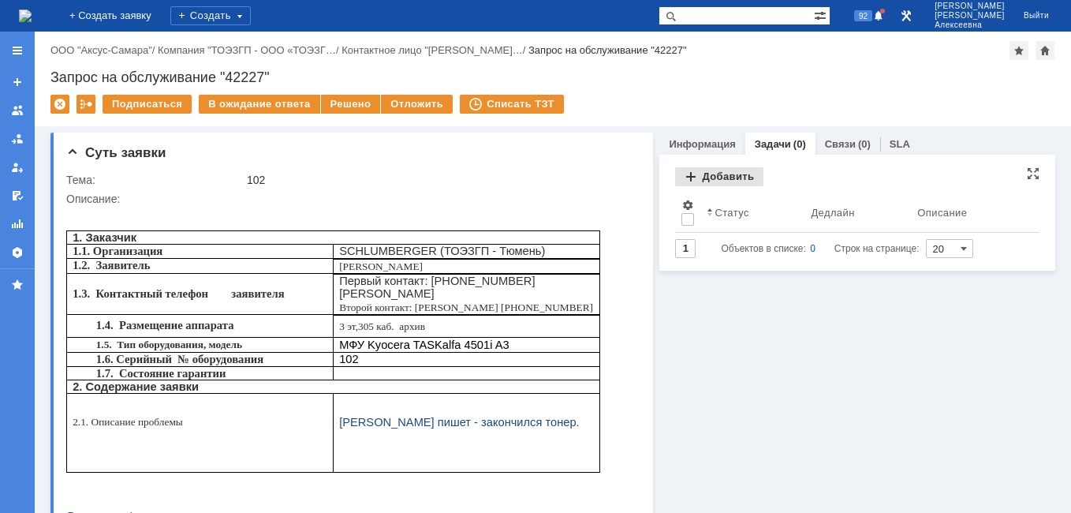
click at [704, 181] on div "Добавить" at bounding box center [719, 176] width 88 height 19
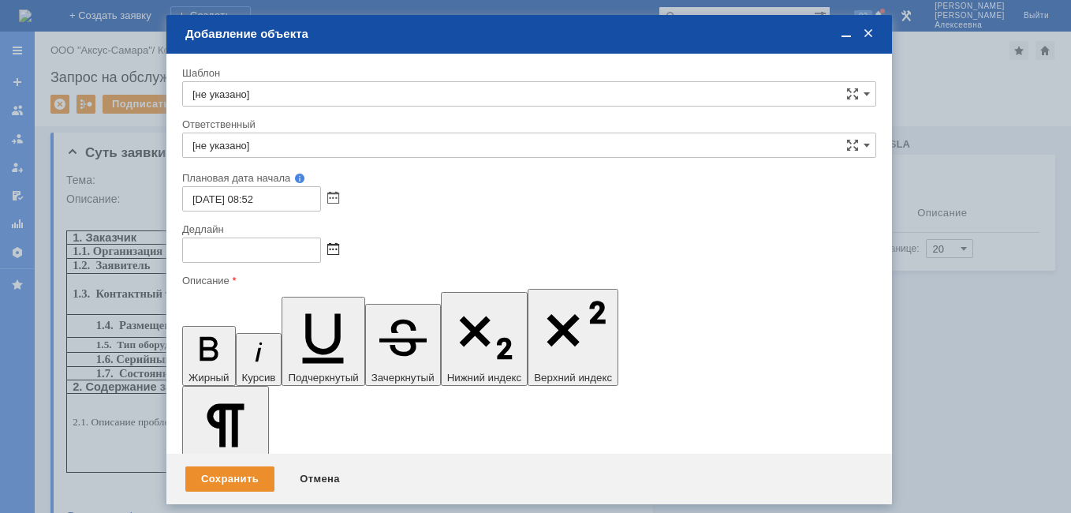
click at [334, 253] on span at bounding box center [333, 250] width 12 height 13
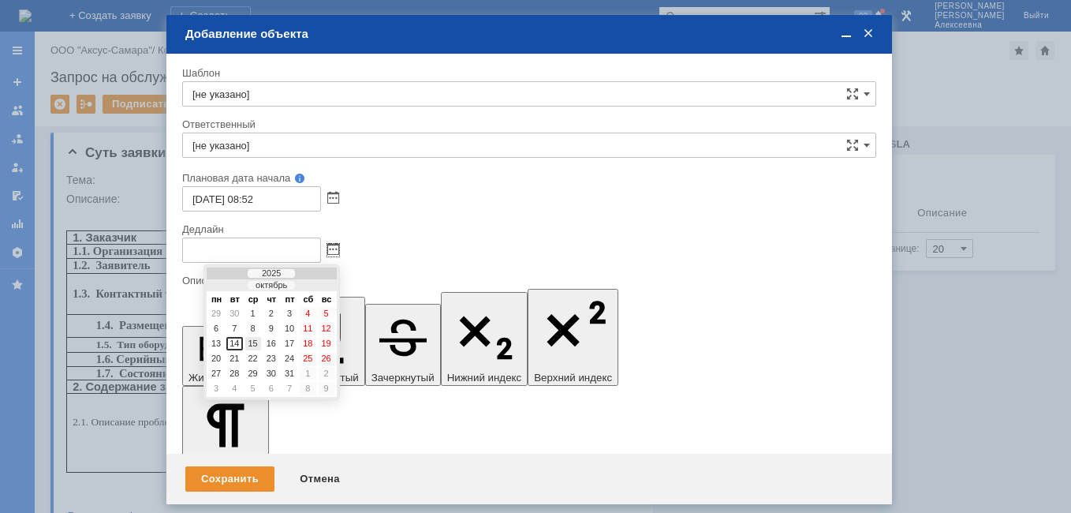
click at [258, 342] on div "15" at bounding box center [253, 343] width 16 height 13
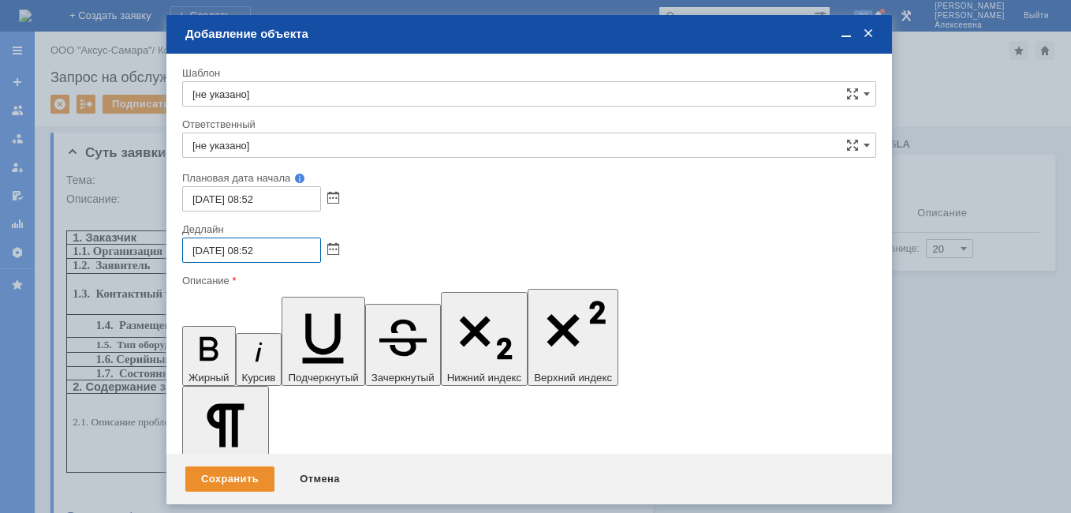
click at [256, 253] on input "[DATE] 08:52" at bounding box center [251, 249] width 139 height 25
click at [286, 250] on input "[DATE] 16:52" at bounding box center [251, 249] width 139 height 25
type input "15.10.2025 16:00"
click at [244, 151] on input "[не указано]" at bounding box center [529, 145] width 694 height 25
click at [293, 252] on div "[PERSON_NAME]" at bounding box center [529, 260] width 693 height 25
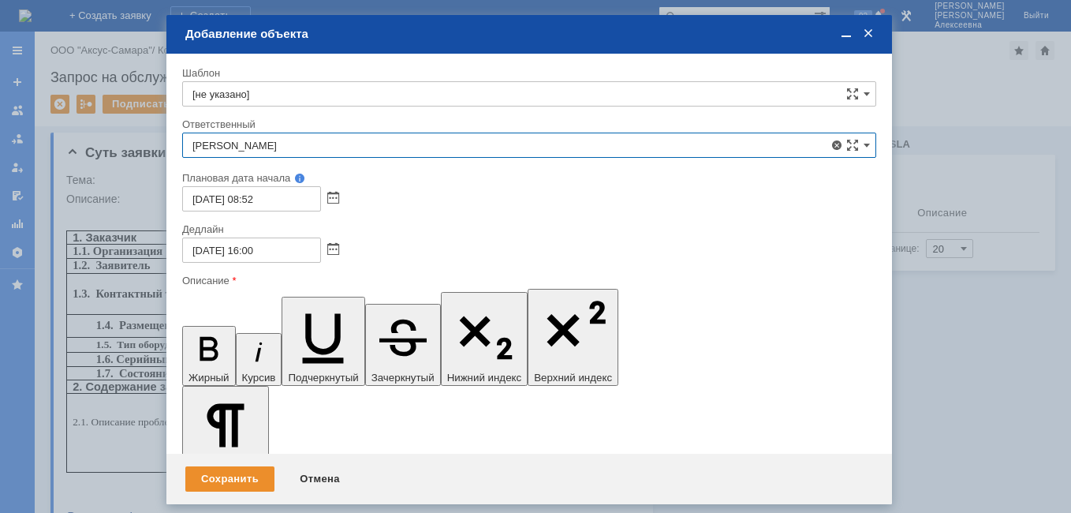
type input "[PERSON_NAME]"
click at [850, 37] on span at bounding box center [846, 34] width 16 height 14
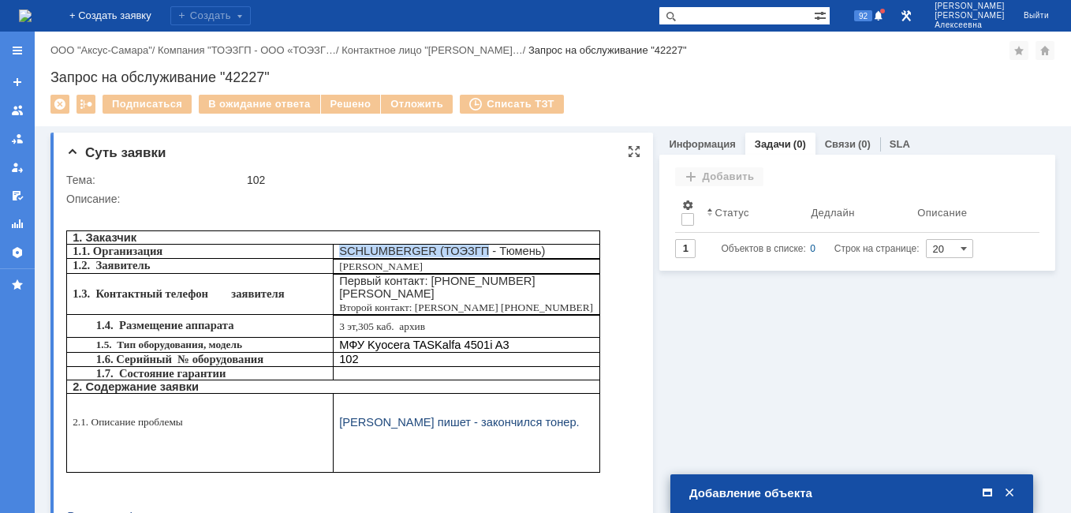
drag, startPoint x: 459, startPoint y: 255, endPoint x: 342, endPoint y: 257, distance: 117.6
click at [342, 257] on p "SCHLUMBERGER ( ТОЭЗГП - Тюмень )" at bounding box center [466, 251] width 255 height 13
copy p "SCHLUMBERGER ( ТОЭЗГП"
click at [978, 496] on div at bounding box center [995, 493] width 44 height 15
click at [993, 495] on span at bounding box center [988, 493] width 16 height 14
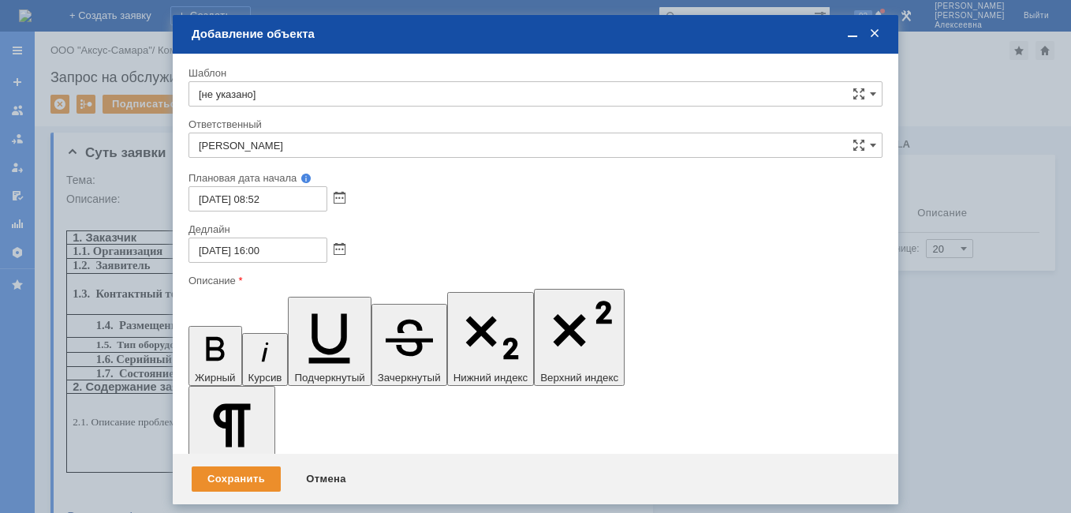
scroll to position [42, 6]
drag, startPoint x: 324, startPoint y: 4531, endPoint x: 201, endPoint y: 4516, distance: 123.9
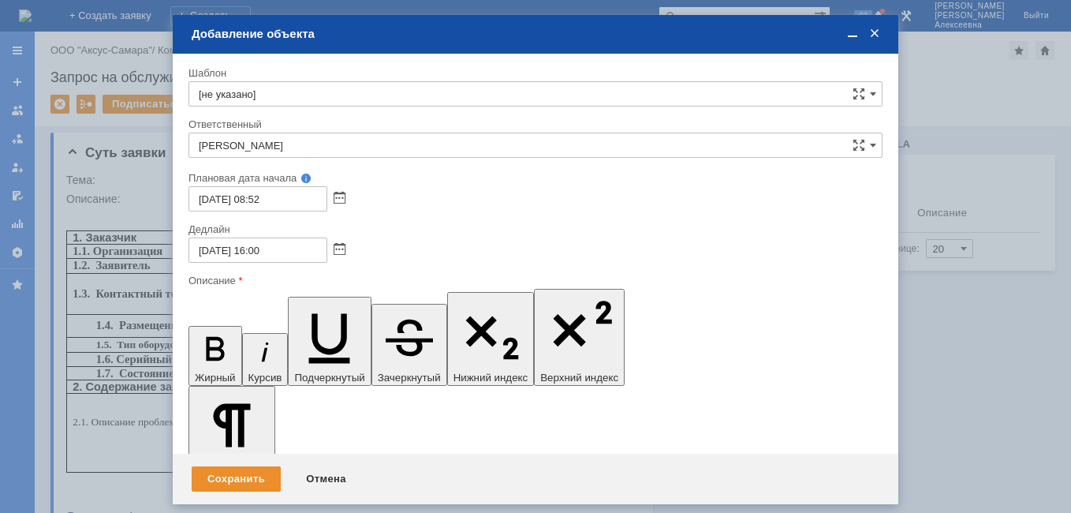
drag, startPoint x: 200, startPoint y: 297, endPoint x: 69, endPoint y: 36, distance: 291.4
click at [200, 328] on icon "button" at bounding box center [215, 348] width 41 height 41
click at [850, 27] on span at bounding box center [853, 34] width 16 height 14
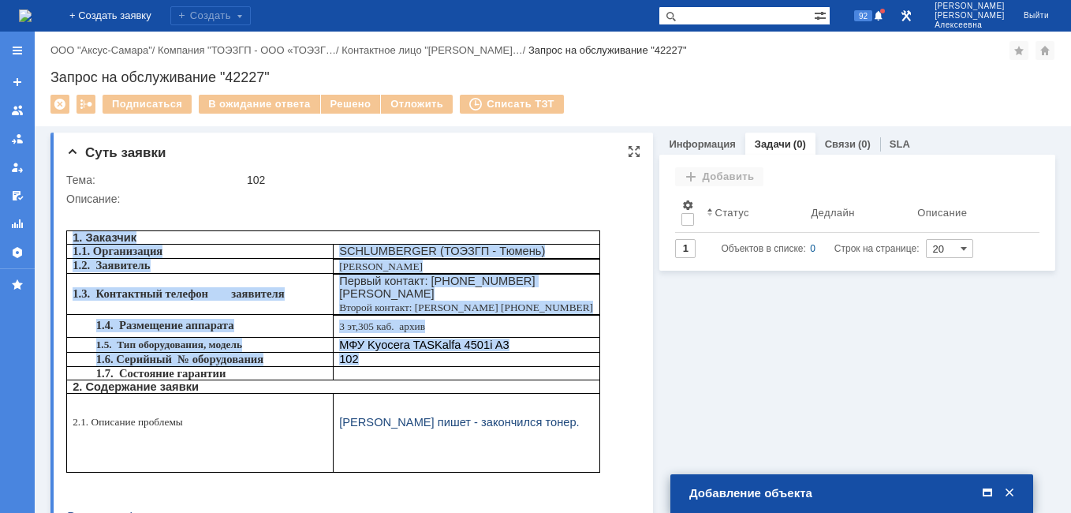
drag, startPoint x: 350, startPoint y: 346, endPoint x: 69, endPoint y: 230, distance: 304.5
click at [69, 230] on div "1. Заказчик 1.1. Организация SCHLUMBERGER ( ТОЭЗГП - Тюмень ) 1.2. Заявитель Вл…" at bounding box center [333, 405] width 534 height 401
copy div "1. Заказчик 1.1. Организация SCHLUMBERGER ( ТОЭЗГП - Тюмень ) 1.2. Заявитель Вл…"
click at [984, 487] on span at bounding box center [988, 493] width 16 height 14
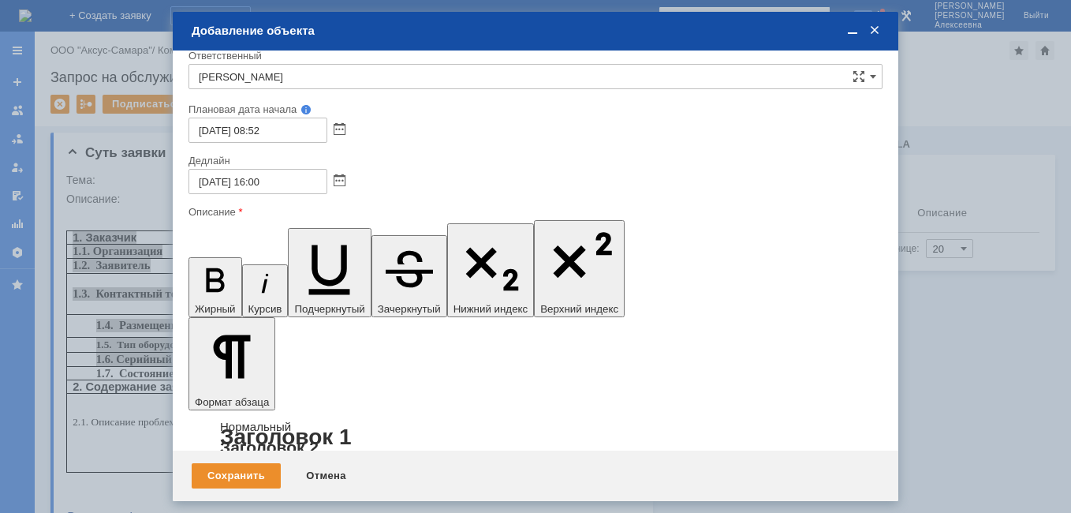
scroll to position [114, 0]
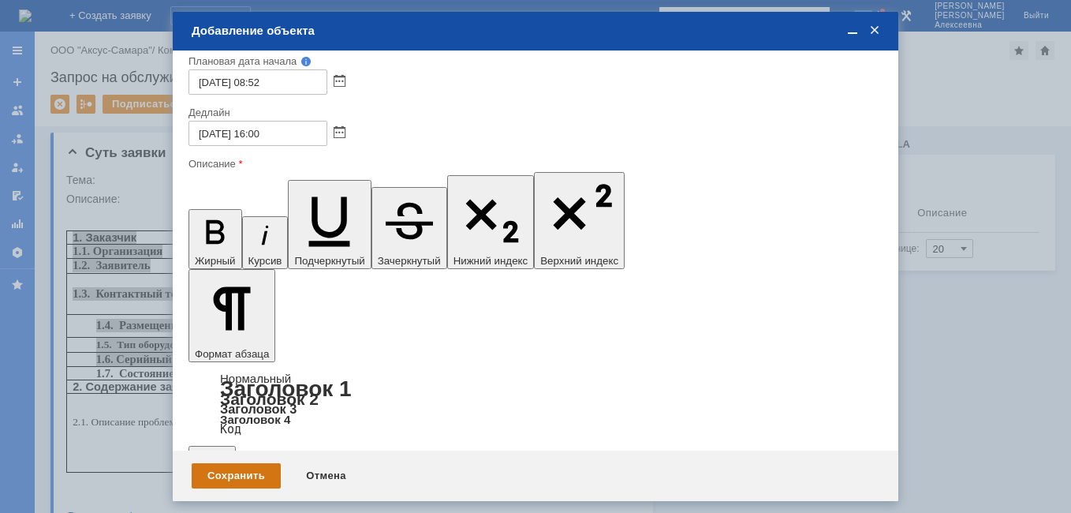
click at [245, 475] on div "Сохранить" at bounding box center [236, 475] width 89 height 25
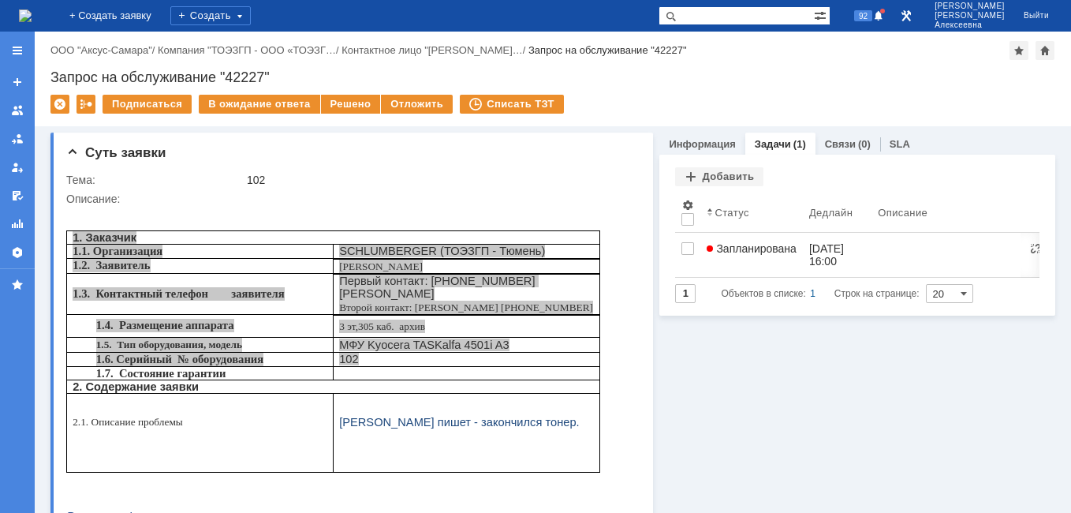
scroll to position [0, 0]
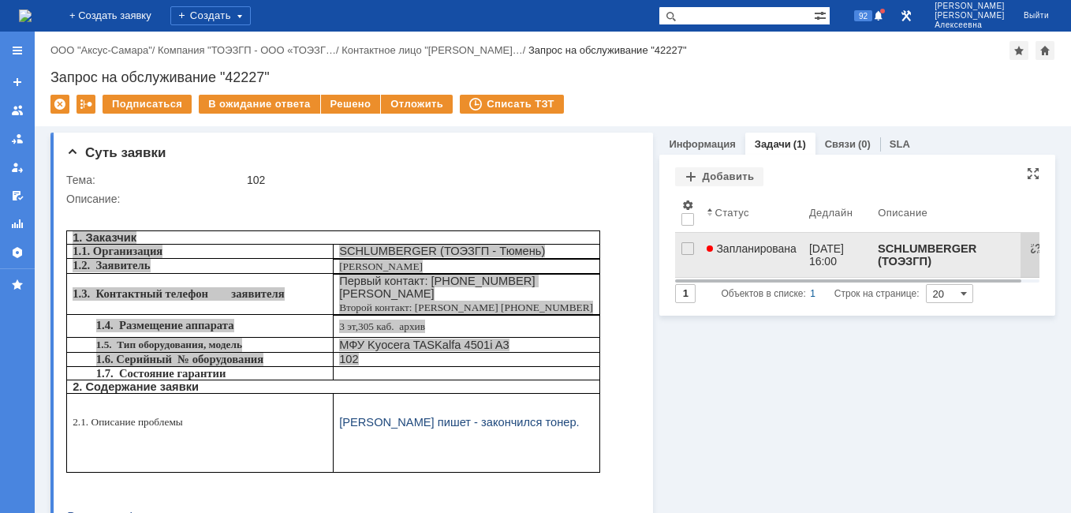
click at [739, 245] on span "Запланирована" at bounding box center [752, 248] width 90 height 13
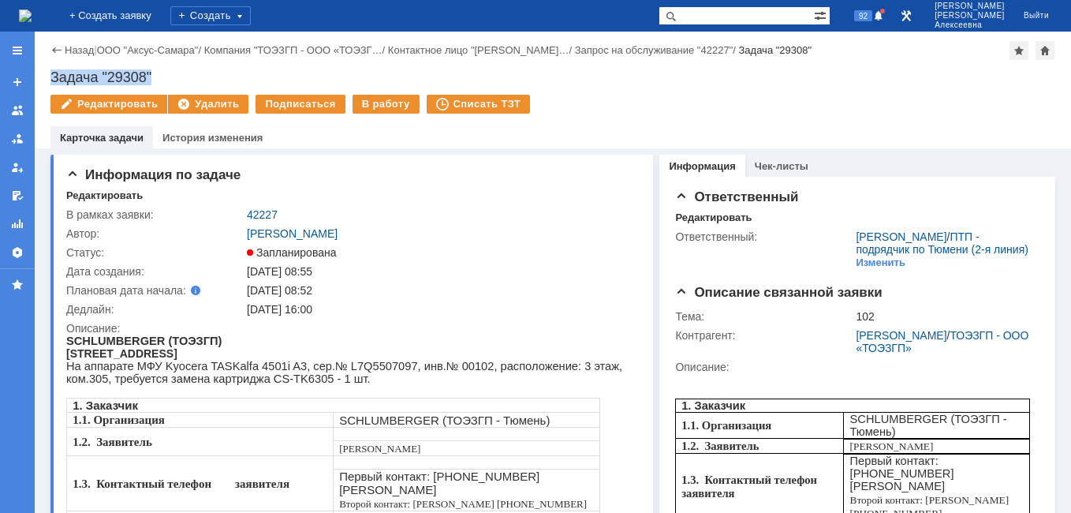
drag, startPoint x: 158, startPoint y: 75, endPoint x: 54, endPoint y: 79, distance: 104.2
click at [54, 79] on div "Задача "29308"" at bounding box center [552, 77] width 1005 height 16
copy div "Задача "29308""
click at [266, 211] on link "42227" at bounding box center [262, 214] width 31 height 13
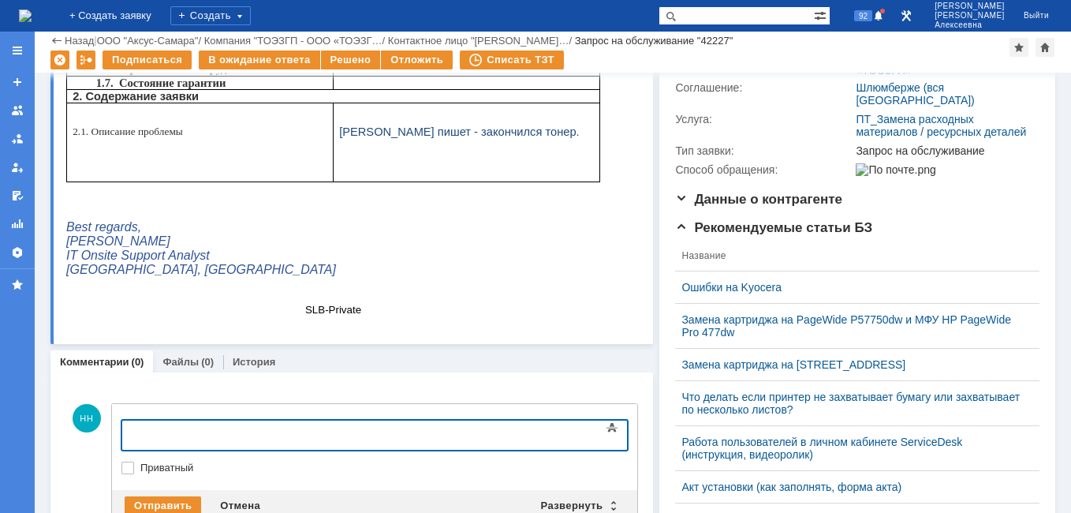
scroll to position [473, 0]
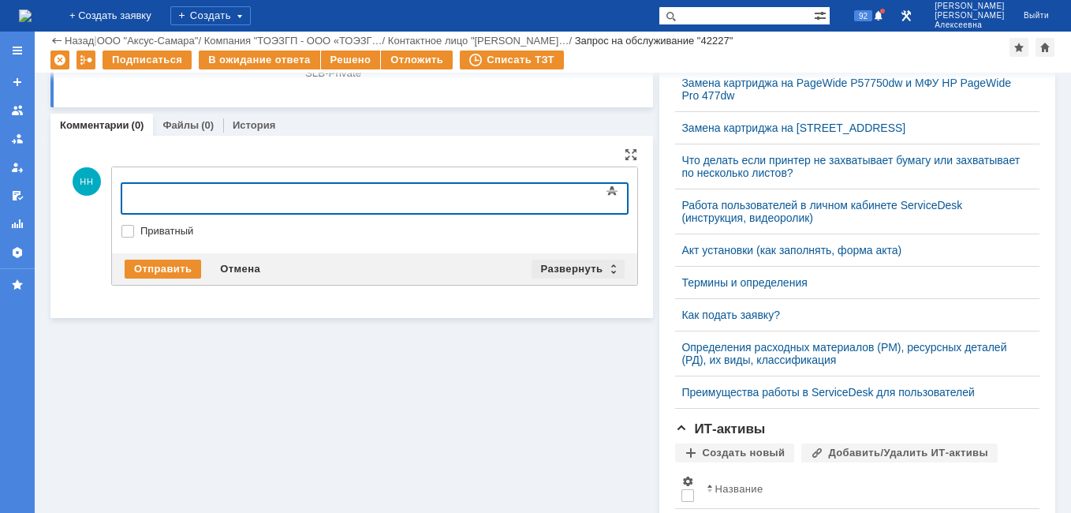
click at [607, 267] on div "Развернуть" at bounding box center [579, 269] width 94 height 19
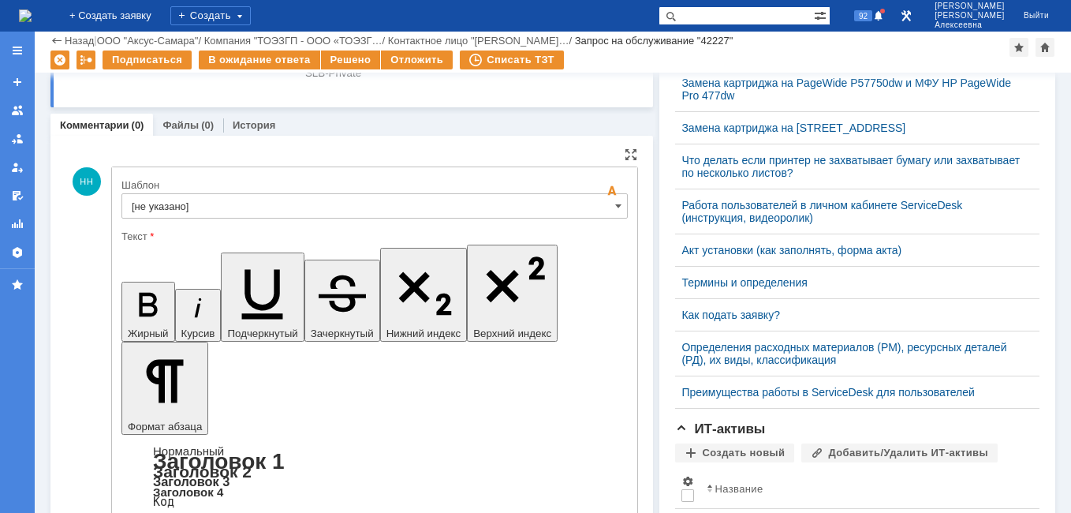
scroll to position [0, 0]
click at [615, 211] on span at bounding box center [618, 206] width 6 height 13
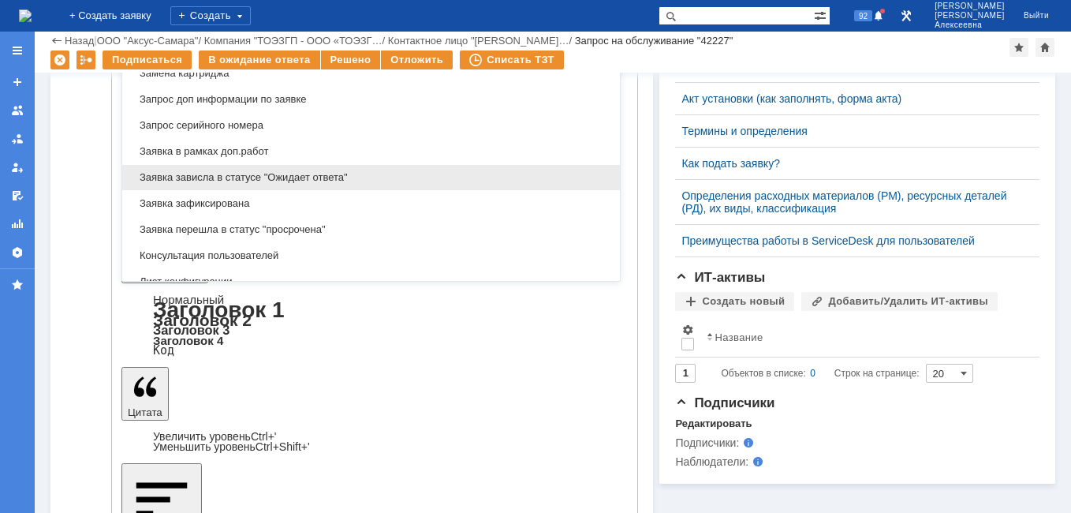
scroll to position [936, 0]
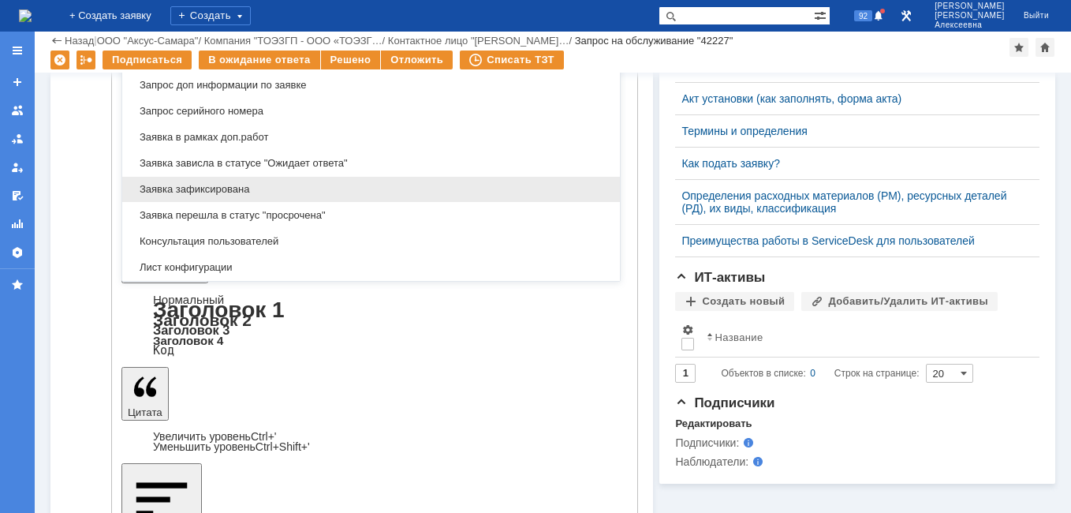
click at [224, 191] on span "Заявка зафиксирована" at bounding box center [371, 189] width 479 height 13
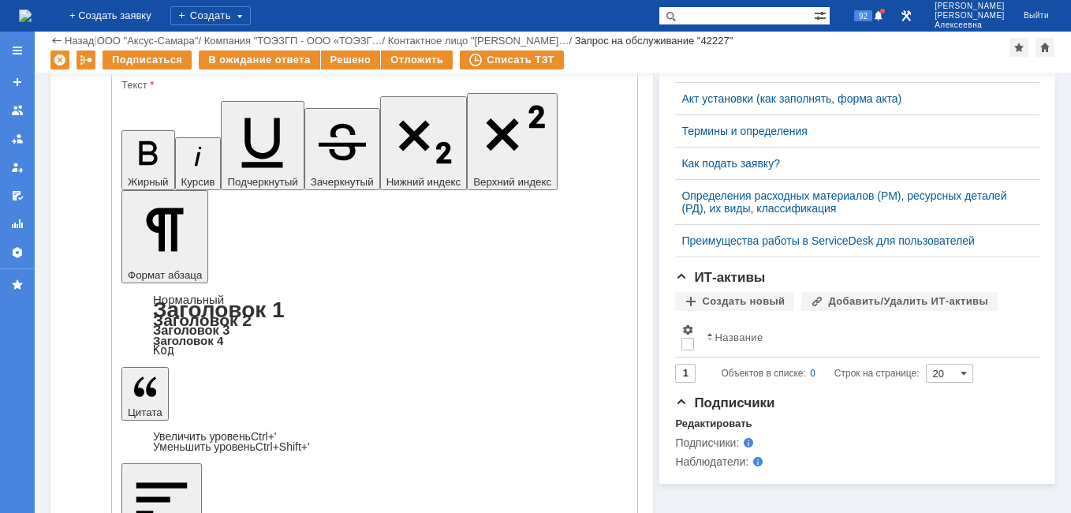
scroll to position [387, 0]
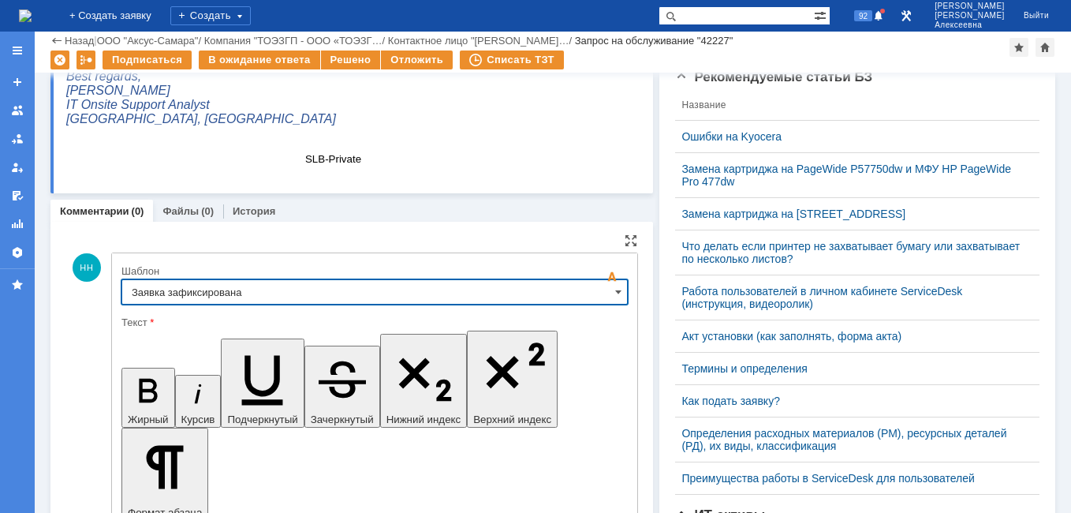
type input "Заявка зафиксирована"
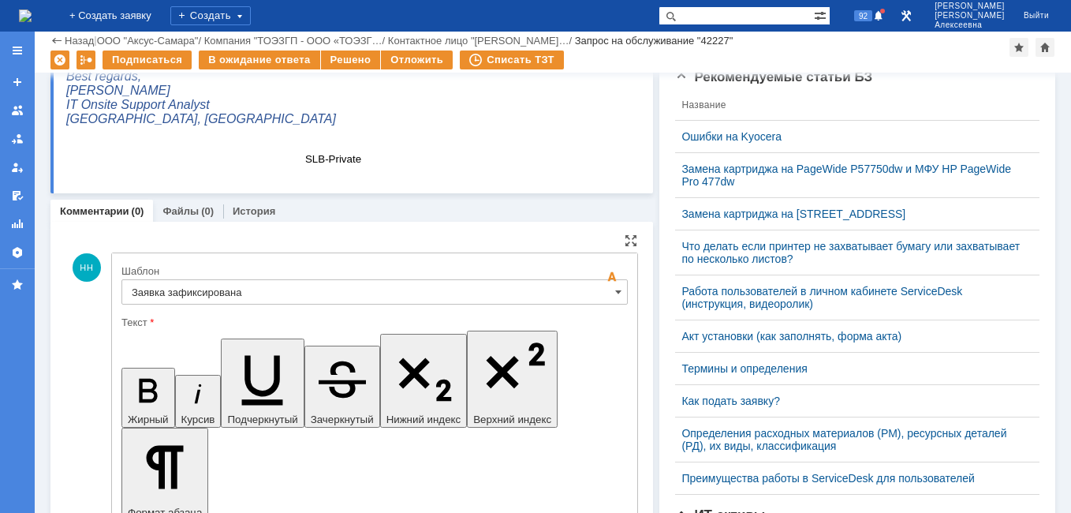
drag, startPoint x: 484, startPoint y: 3956, endPoint x: 150, endPoint y: 3958, distance: 334.4
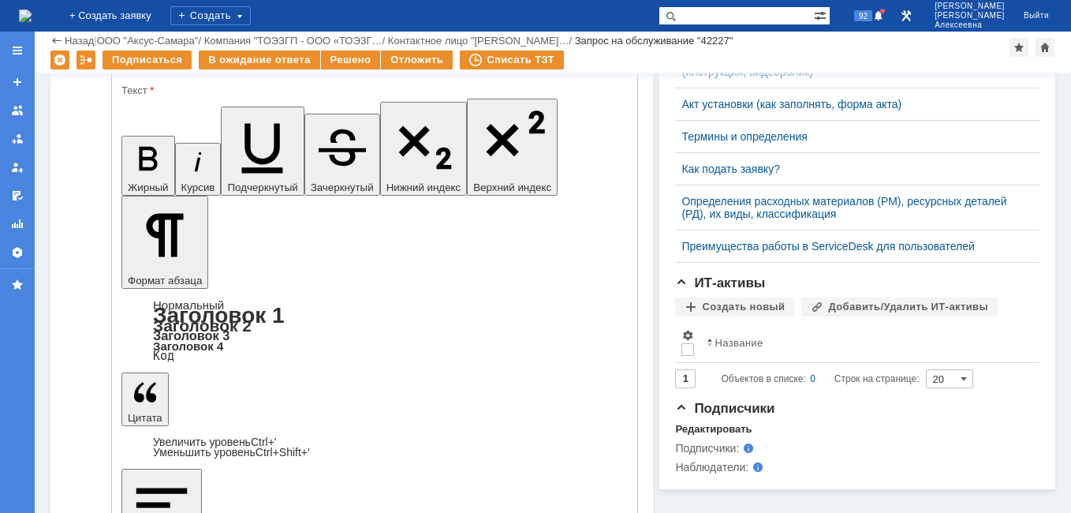
scroll to position [625, 0]
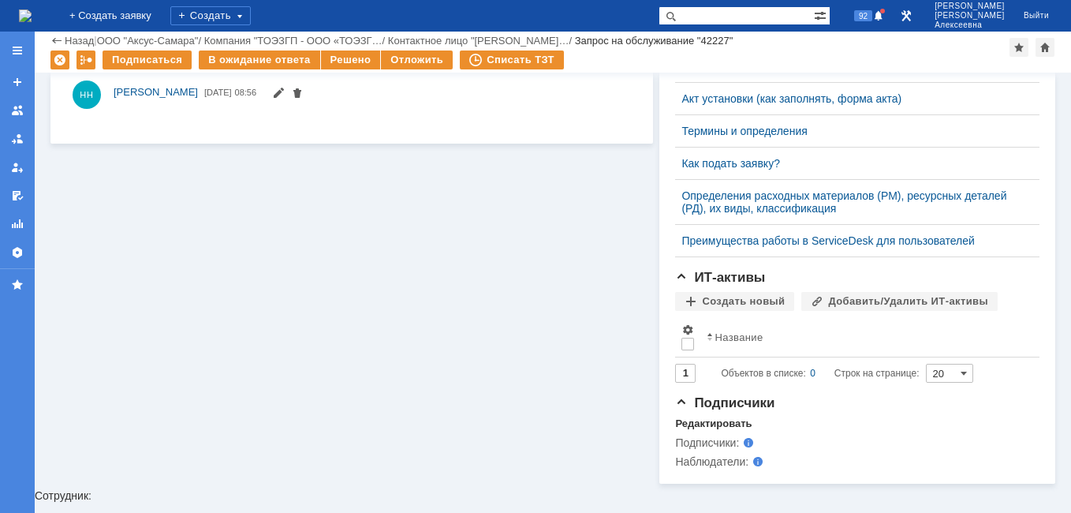
scroll to position [0, 0]
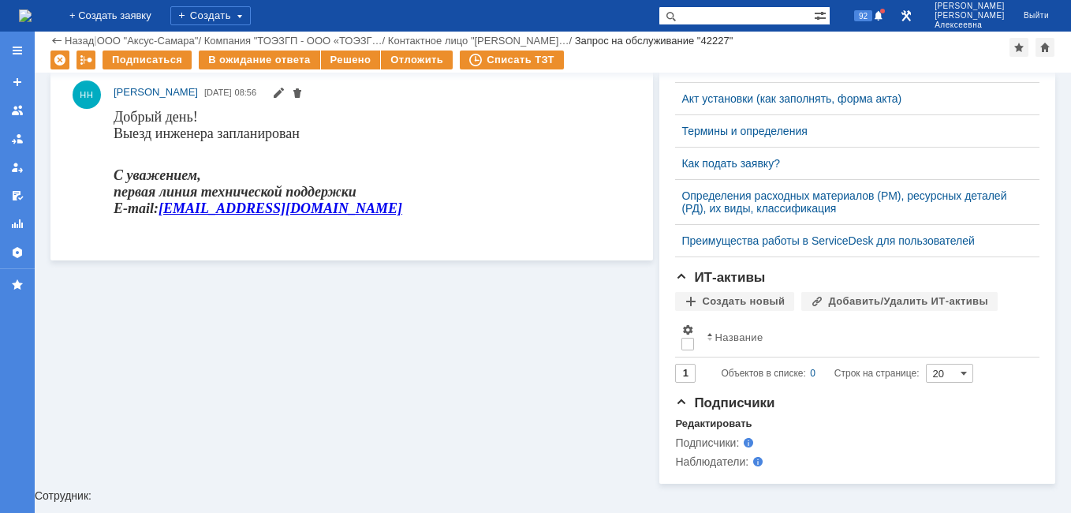
click at [32, 9] on img at bounding box center [25, 15] width 13 height 13
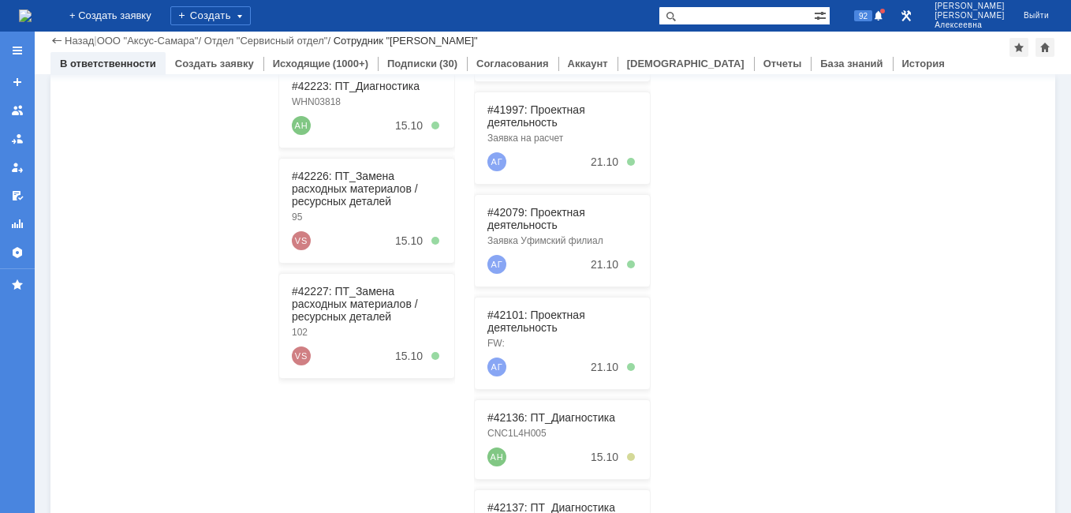
scroll to position [402, 0]
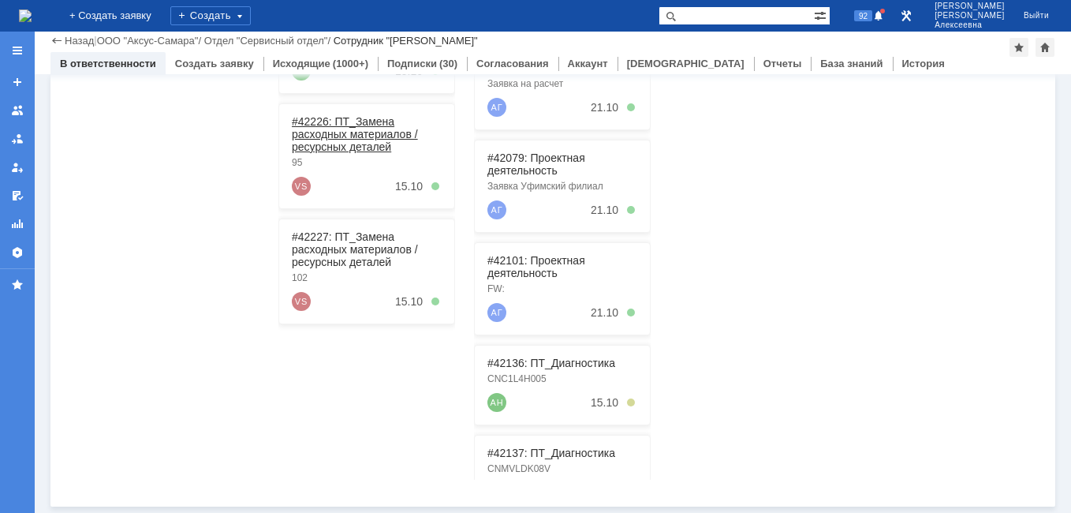
click at [338, 129] on link "#42226: ПТ_Замена расходных материалов / ресурсных деталей" at bounding box center [355, 134] width 126 height 38
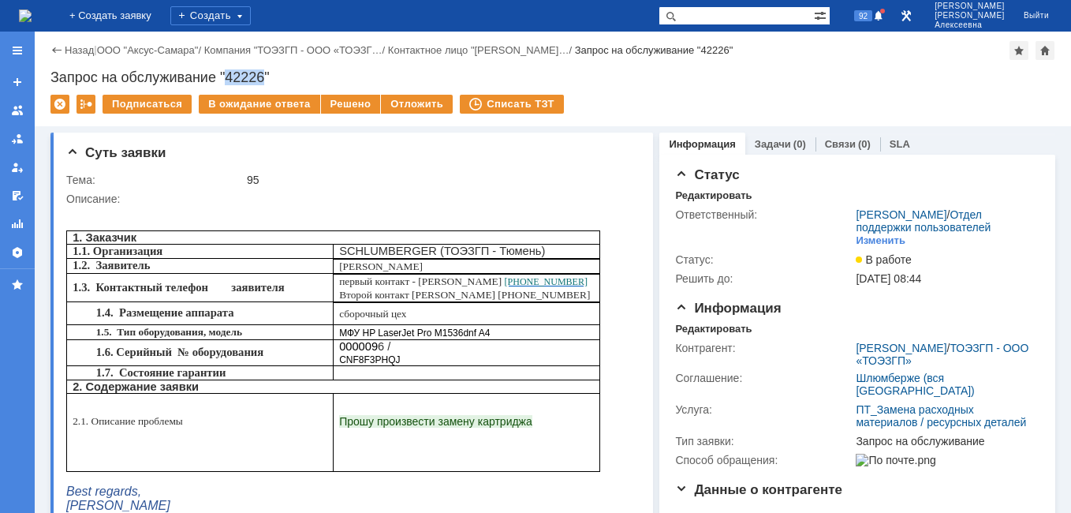
drag, startPoint x: 263, startPoint y: 76, endPoint x: 230, endPoint y: 78, distance: 33.2
click at [230, 78] on div "Запрос на обслуживание "42226"" at bounding box center [552, 77] width 1005 height 16
copy div "42226"
drag, startPoint x: 381, startPoint y: 355, endPoint x: 360, endPoint y: 356, distance: 20.5
click at [360, 353] on p "000009 6 /" at bounding box center [466, 346] width 255 height 13
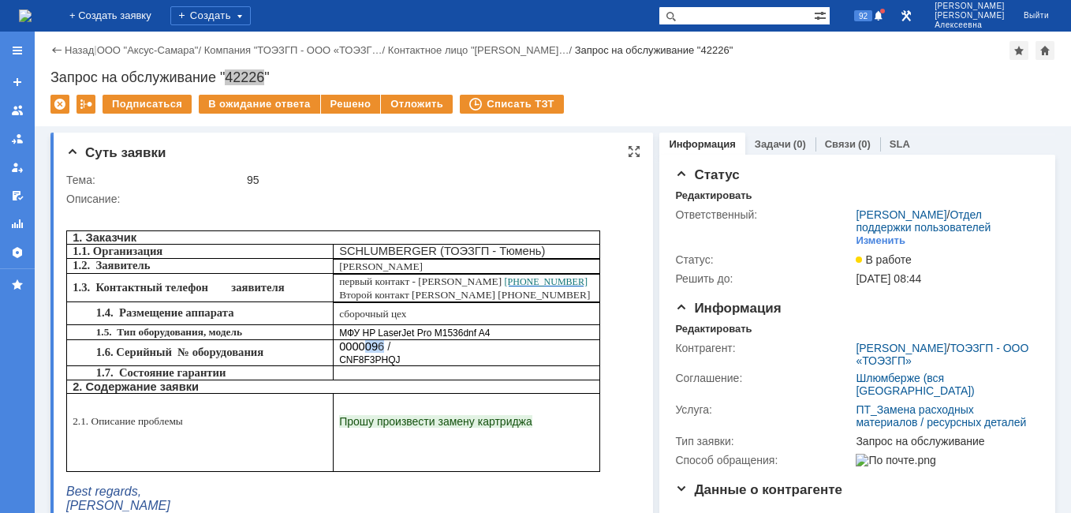
drag, startPoint x: 360, startPoint y: 356, endPoint x: 369, endPoint y: 357, distance: 8.7
copy p "09 6"
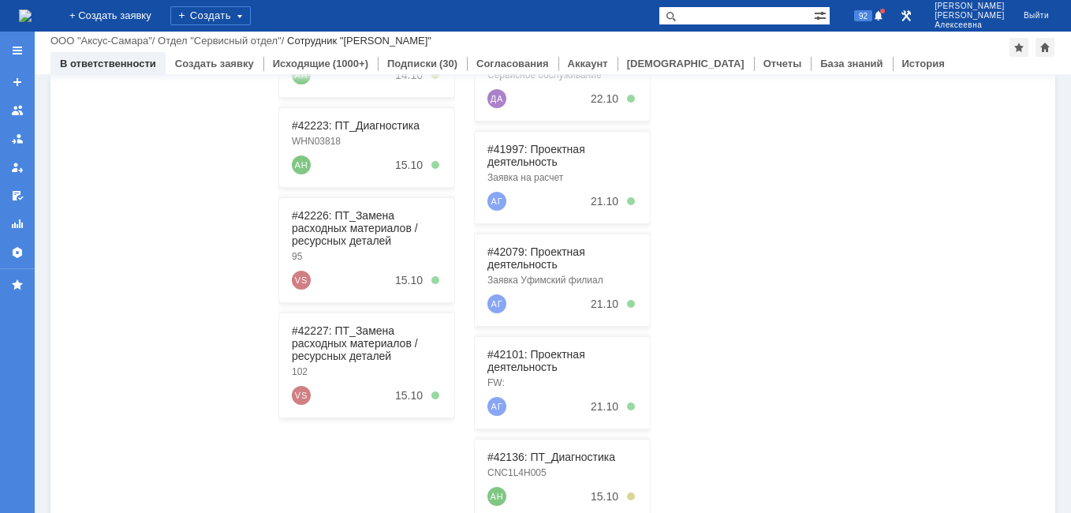
scroll to position [316, 0]
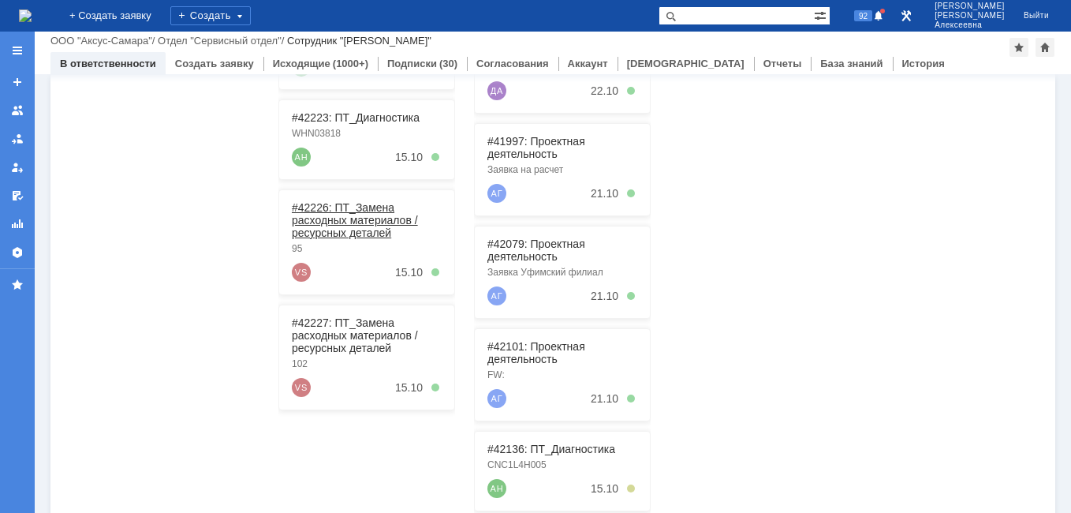
click at [333, 217] on link "#42226: ПТ_Замена расходных материалов / ресурсных деталей" at bounding box center [355, 220] width 126 height 38
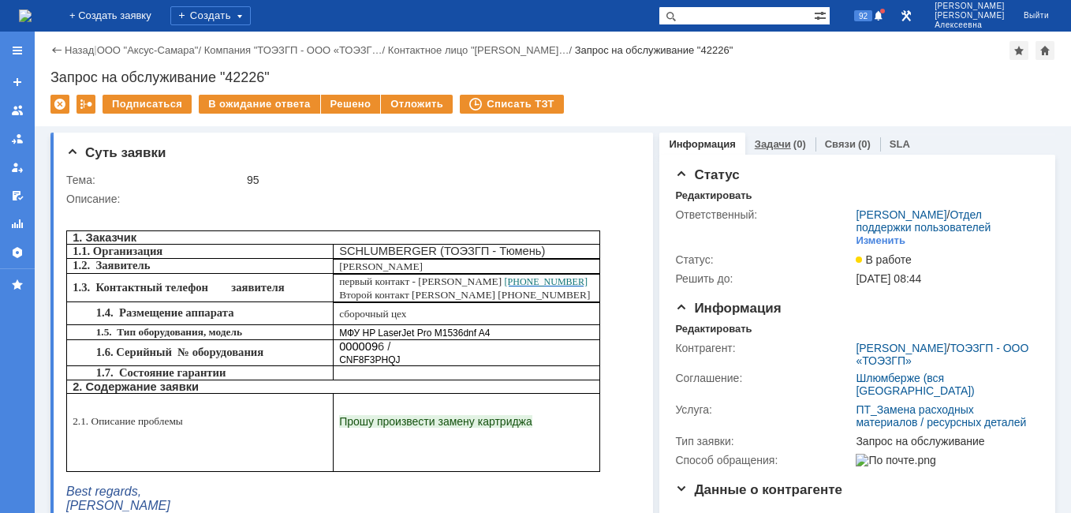
click at [767, 137] on div "Задачи (0)" at bounding box center [780, 144] width 70 height 23
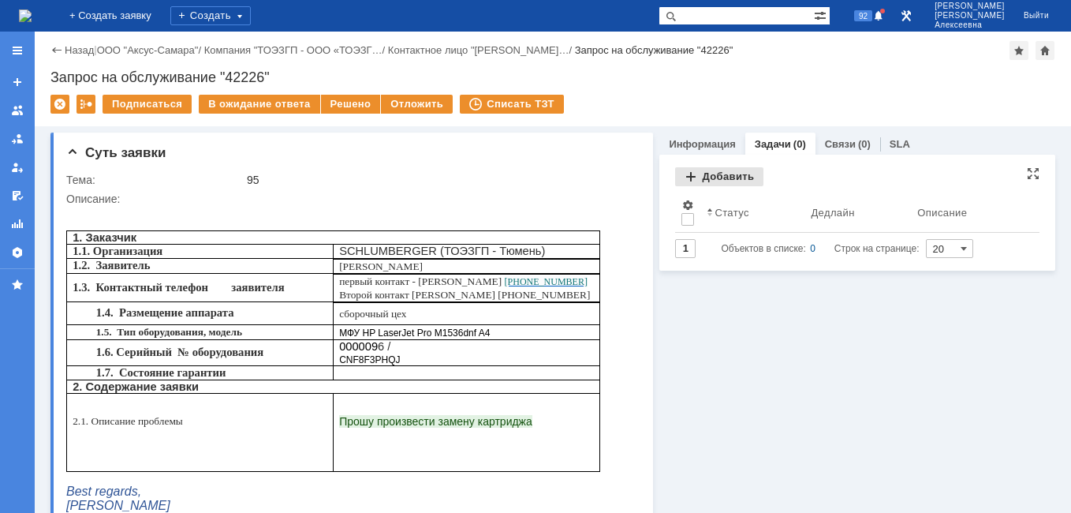
click at [716, 169] on div "Добавить" at bounding box center [719, 176] width 88 height 19
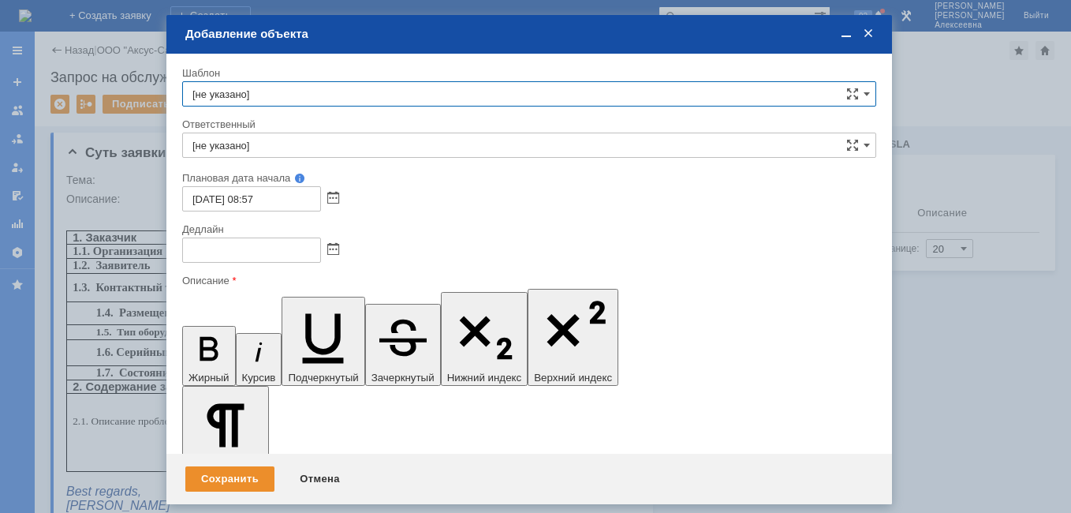
click at [278, 146] on input "[не указано]" at bounding box center [529, 145] width 694 height 25
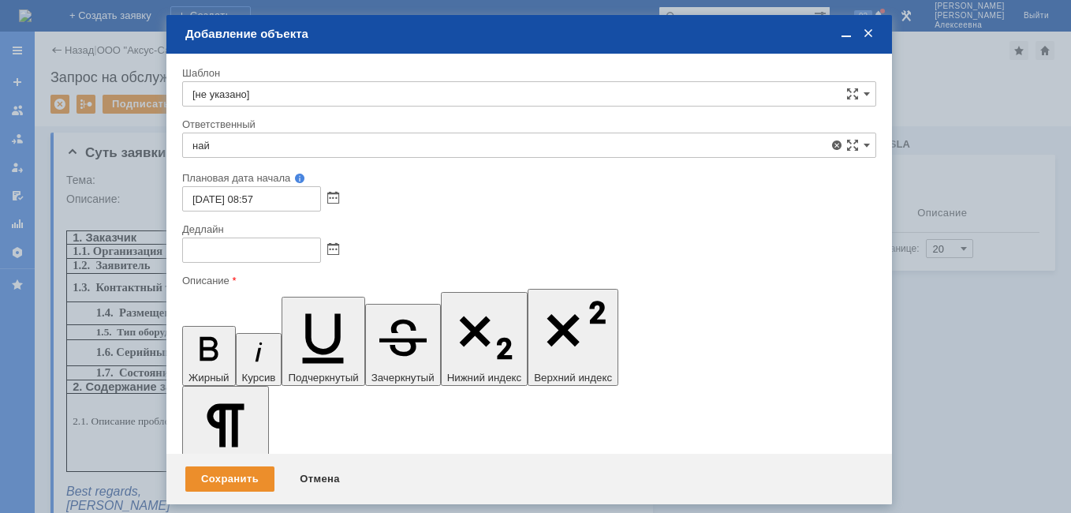
click at [288, 248] on div "[PERSON_NAME]" at bounding box center [529, 260] width 693 height 25
type input "[PERSON_NAME]"
click at [334, 254] on span at bounding box center [333, 250] width 12 height 13
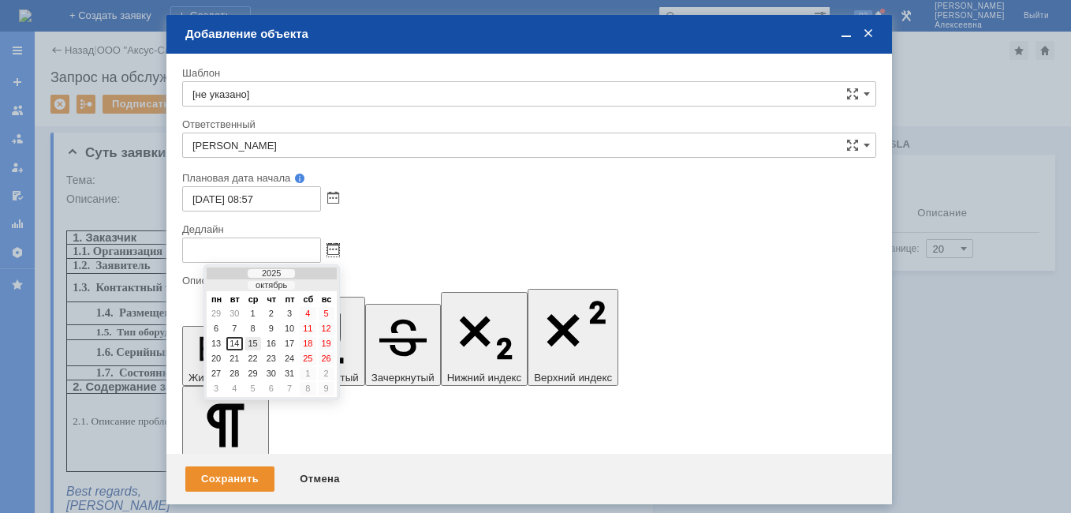
click at [256, 344] on div "15" at bounding box center [253, 343] width 16 height 13
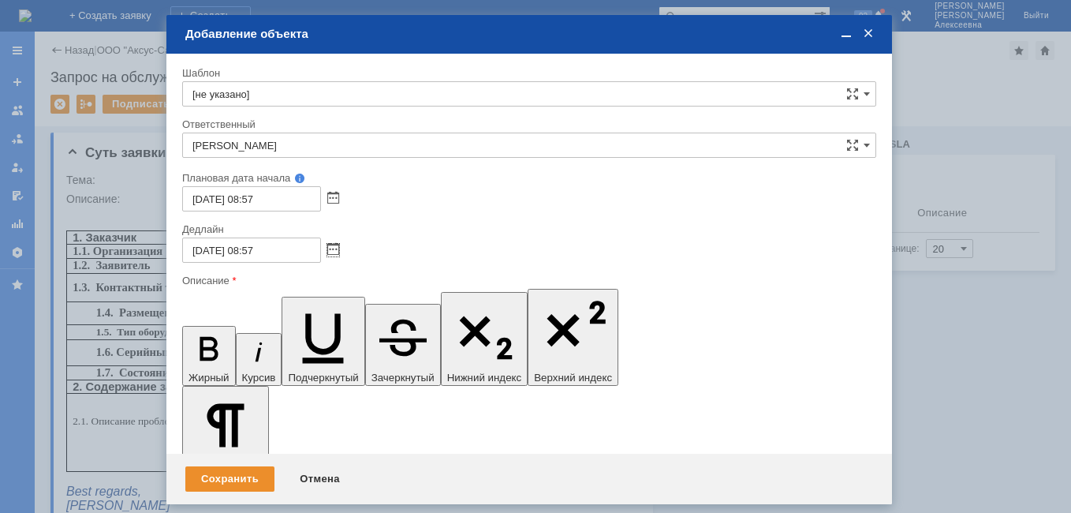
click at [259, 252] on input "[DATE] 08:57" at bounding box center [251, 249] width 139 height 25
click at [274, 252] on input "[DATE] 16:57" at bounding box center [251, 249] width 139 height 25
type input "[DATE] 16:00"
click at [849, 35] on span at bounding box center [846, 34] width 16 height 14
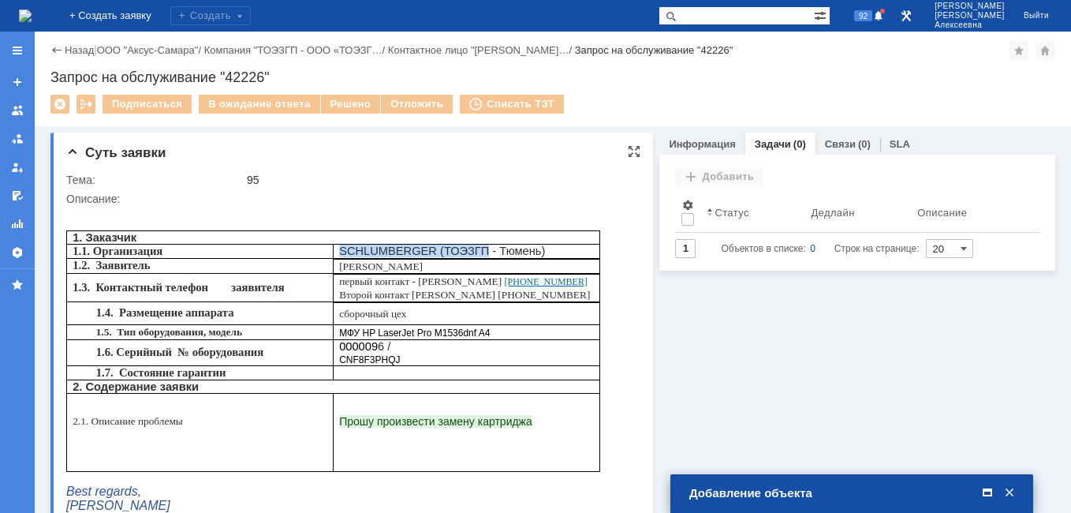
drag, startPoint x: 458, startPoint y: 255, endPoint x: 339, endPoint y: 253, distance: 119.1
click at [339, 253] on p "SCHLUMBERGER ( ТОЭЗГП - Тюмень )" at bounding box center [466, 251] width 255 height 13
drag, startPoint x: 339, startPoint y: 253, endPoint x: 350, endPoint y: 253, distance: 11.0
copy p "SCHLUMBERGER ( ТОЭЗГП"
click at [987, 490] on span at bounding box center [988, 493] width 16 height 14
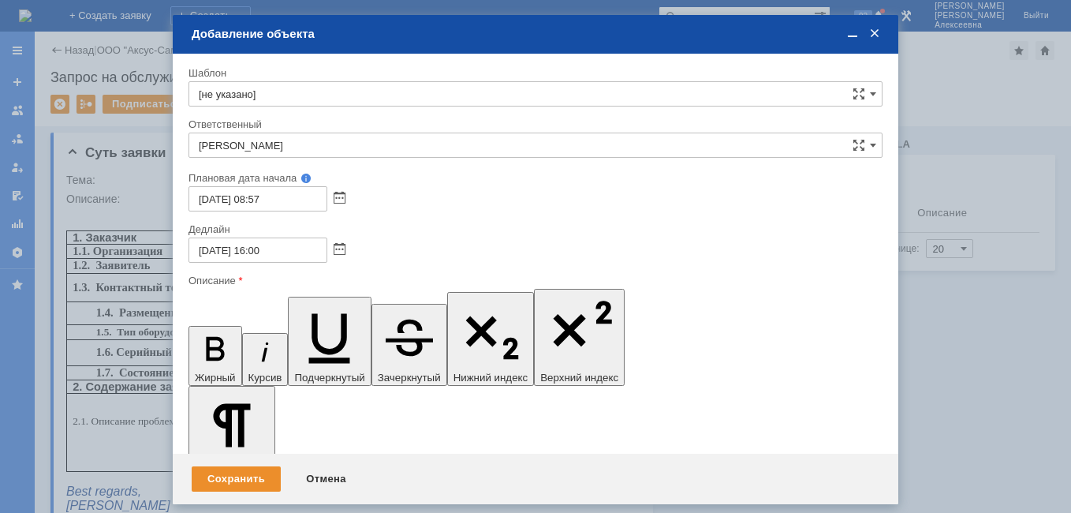
scroll to position [183, 6]
drag, startPoint x: 314, startPoint y: 4523, endPoint x: 193, endPoint y: 4516, distance: 120.9
click at [198, 328] on icon "button" at bounding box center [215, 348] width 41 height 41
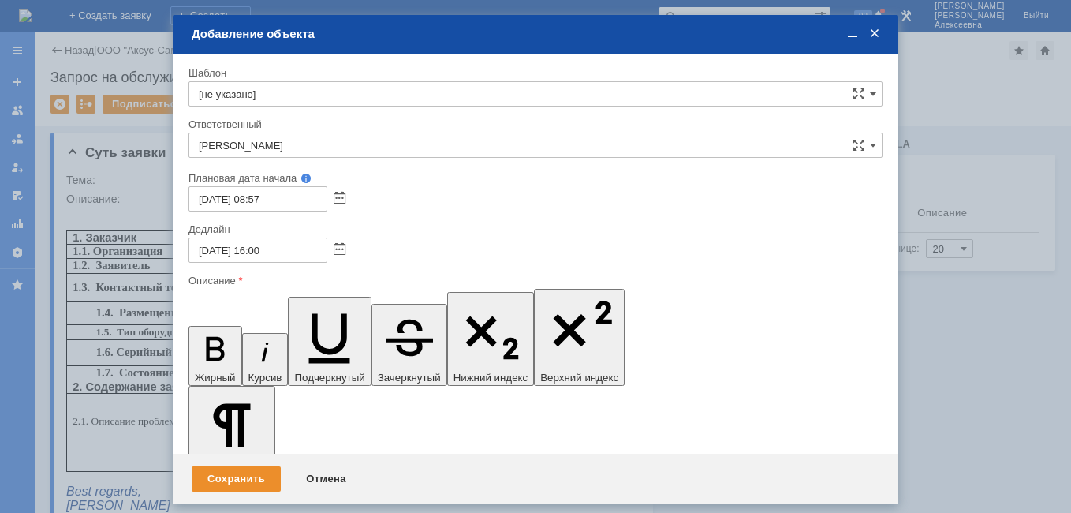
scroll to position [42, 8]
drag, startPoint x: 851, startPoint y: 34, endPoint x: 796, endPoint y: 43, distance: 56.0
click at [851, 33] on span at bounding box center [853, 34] width 16 height 14
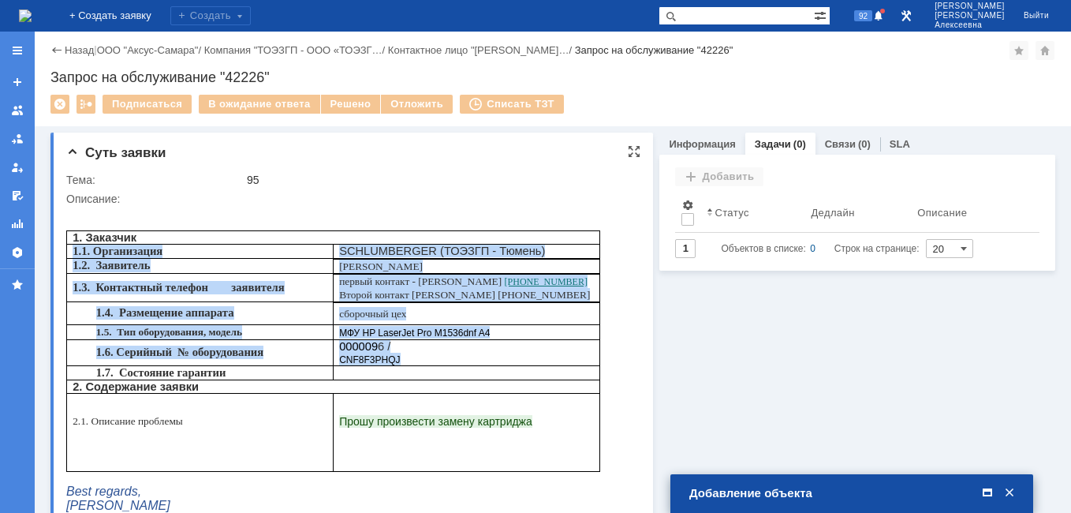
drag, startPoint x: 76, startPoint y: 256, endPoint x: 409, endPoint y: 368, distance: 351.5
click at [409, 368] on tbody "1. Заказчик 1.1. Организация SCHLUMBERGER ( ТОЭЗГП - Тюмень ) 1.2. Заявитель [P…" at bounding box center [333, 351] width 533 height 241
drag, startPoint x: 409, startPoint y: 368, endPoint x: 374, endPoint y: 308, distance: 70.0
copy tbody "1.1. Организация SCHLUMBERGER ( ТОЭЗГП - Тюмень ) 1.2. Заявитель [PERSON_NAME] …"
click at [988, 495] on span at bounding box center [988, 493] width 16 height 14
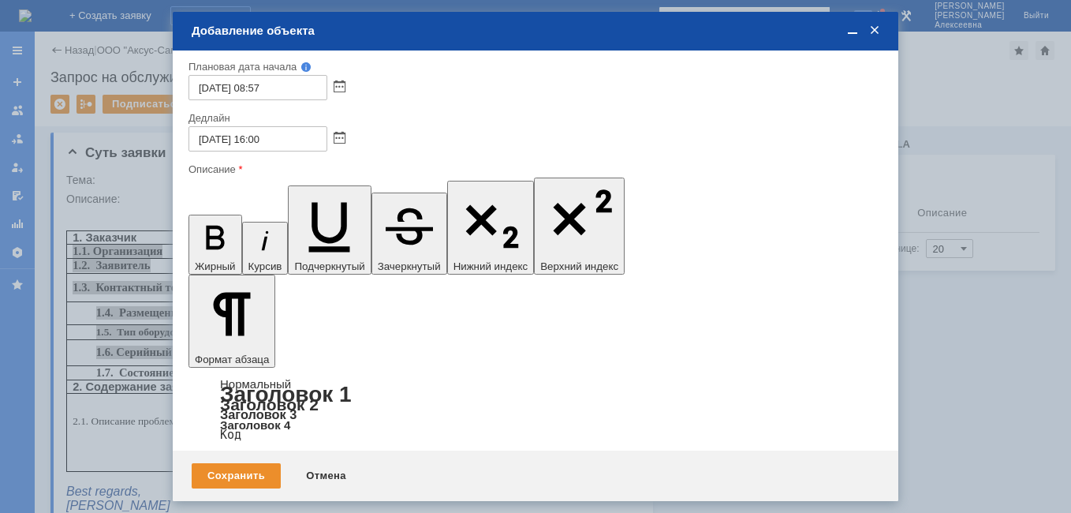
scroll to position [109, 0]
click at [245, 472] on div "Сохранить" at bounding box center [236, 475] width 89 height 25
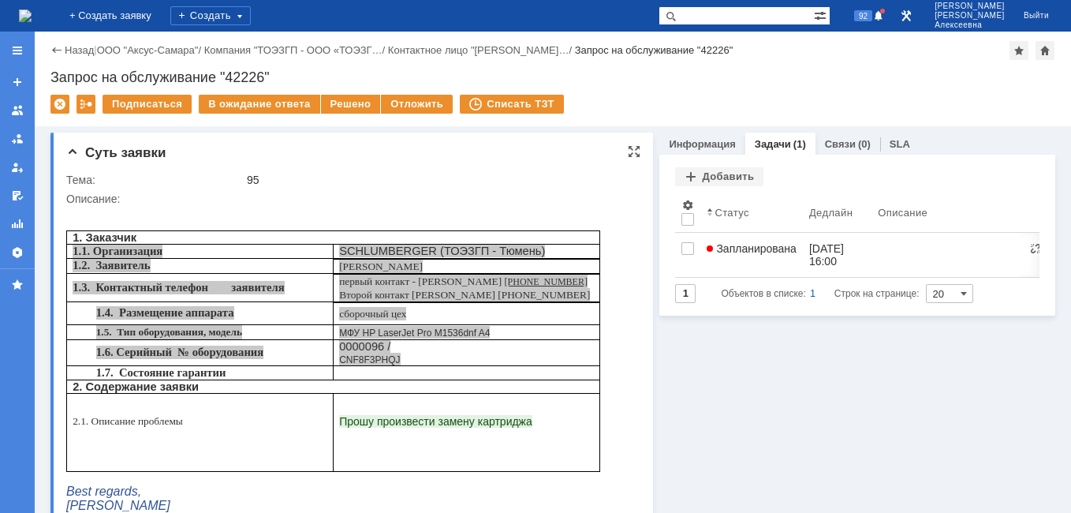
scroll to position [0, 0]
click at [752, 261] on link "Запланирована" at bounding box center [751, 255] width 103 height 44
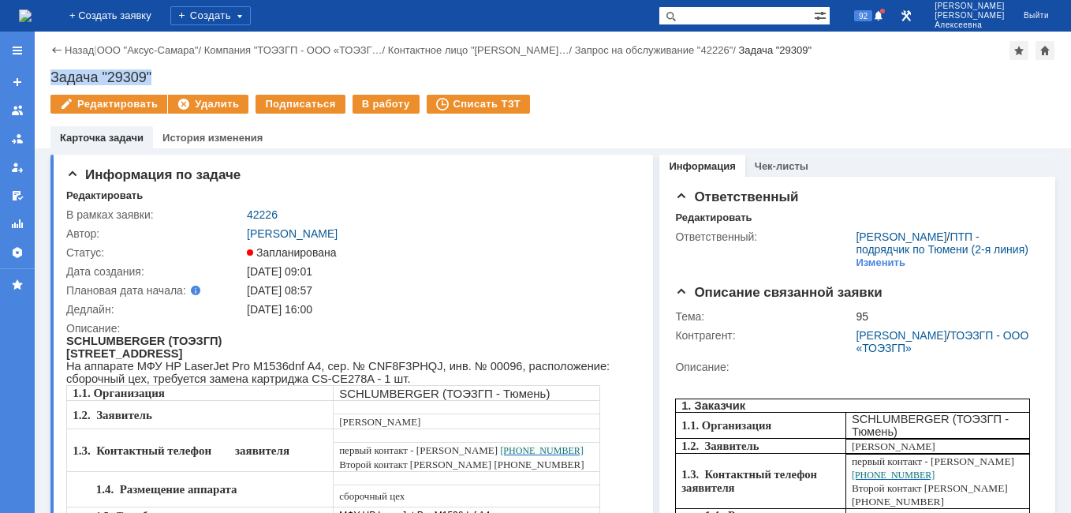
drag, startPoint x: 159, startPoint y: 70, endPoint x: 49, endPoint y: 77, distance: 109.9
click at [49, 77] on div "Назад | ООО "Аксус-Самара" / Компания "ТОЭЗГП - ООО «ТОЭЗГ… / Контактное лицо "…" at bounding box center [553, 90] width 1036 height 117
copy div "Задача "29309""
